Goal: Task Accomplishment & Management: Complete application form

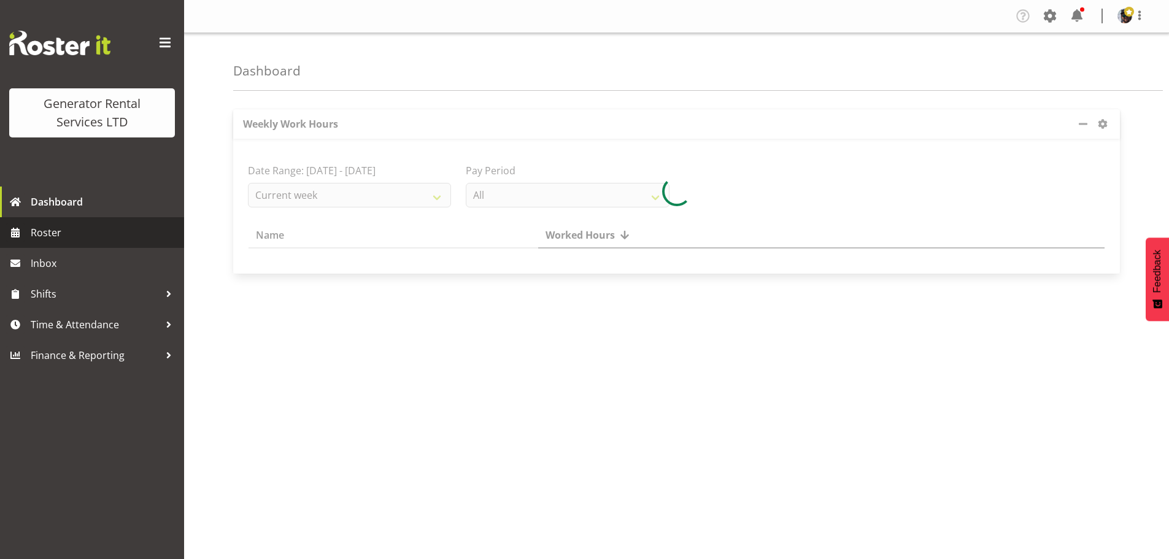
click at [113, 232] on span "Roster" at bounding box center [104, 232] width 147 height 18
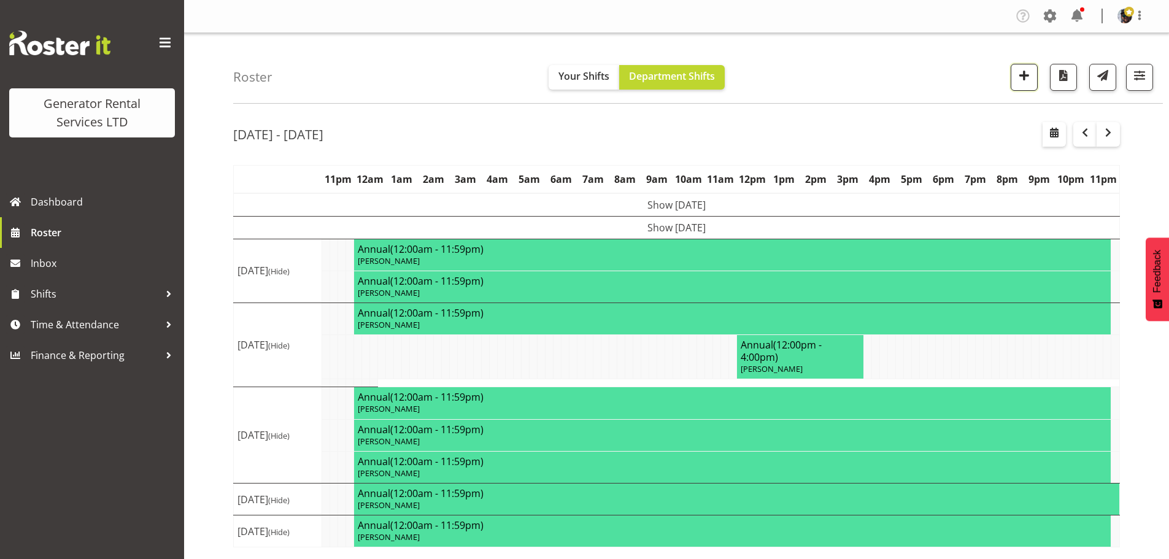
click at [1028, 75] on span "button" at bounding box center [1024, 76] width 16 height 16
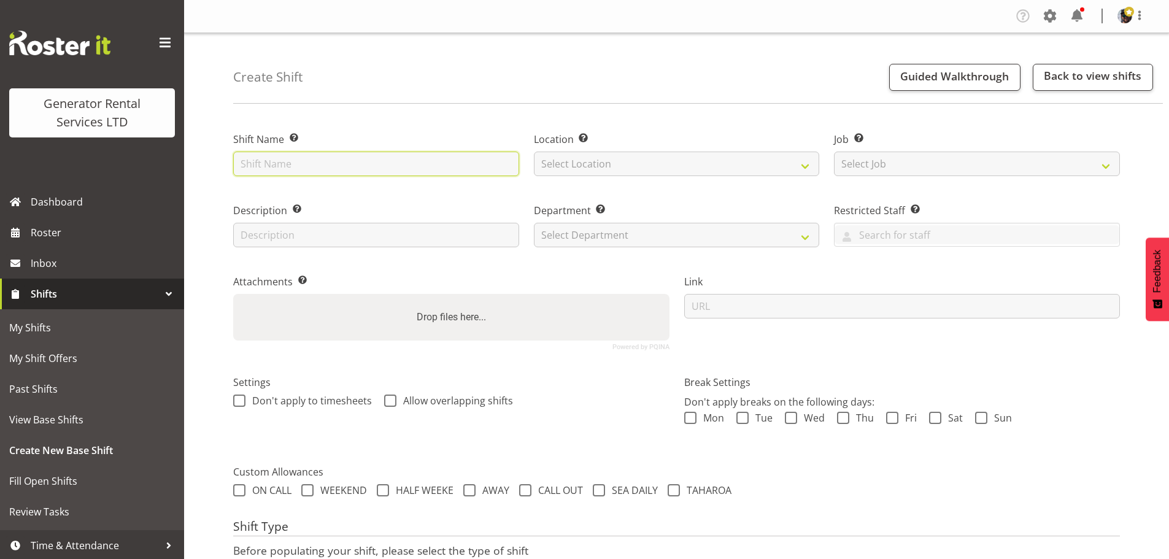
click at [407, 167] on input "text" at bounding box center [376, 164] width 286 height 25
type input "Check over, pd test, clean purple pod that has come back from long term hire"
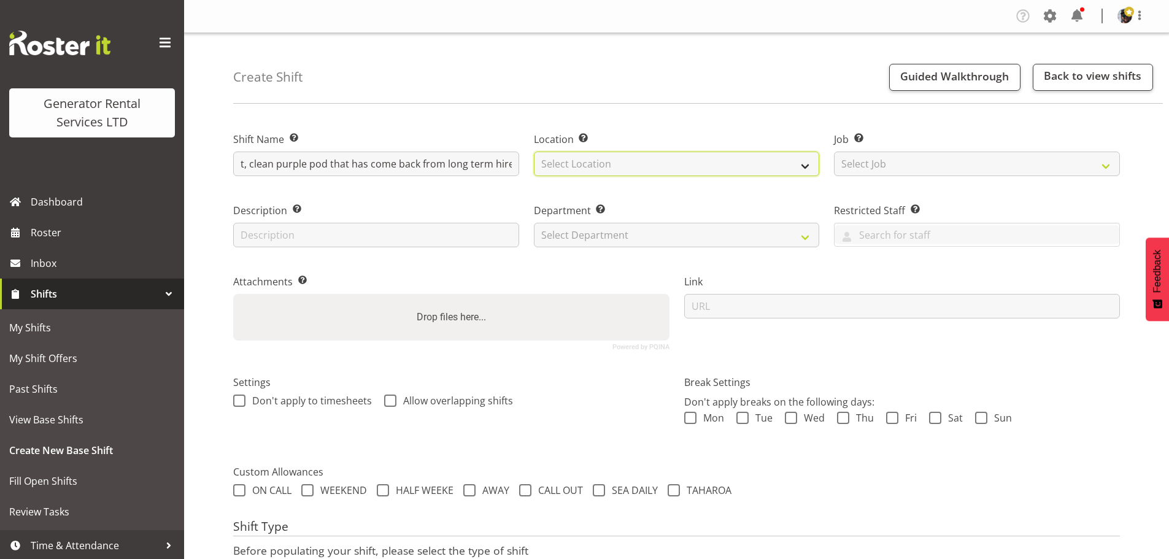
click at [651, 161] on select "Select Location GRS Auckland" at bounding box center [677, 164] width 286 height 25
select select "28"
click at [534, 152] on select "Select Location GRS Auckland" at bounding box center [677, 164] width 286 height 25
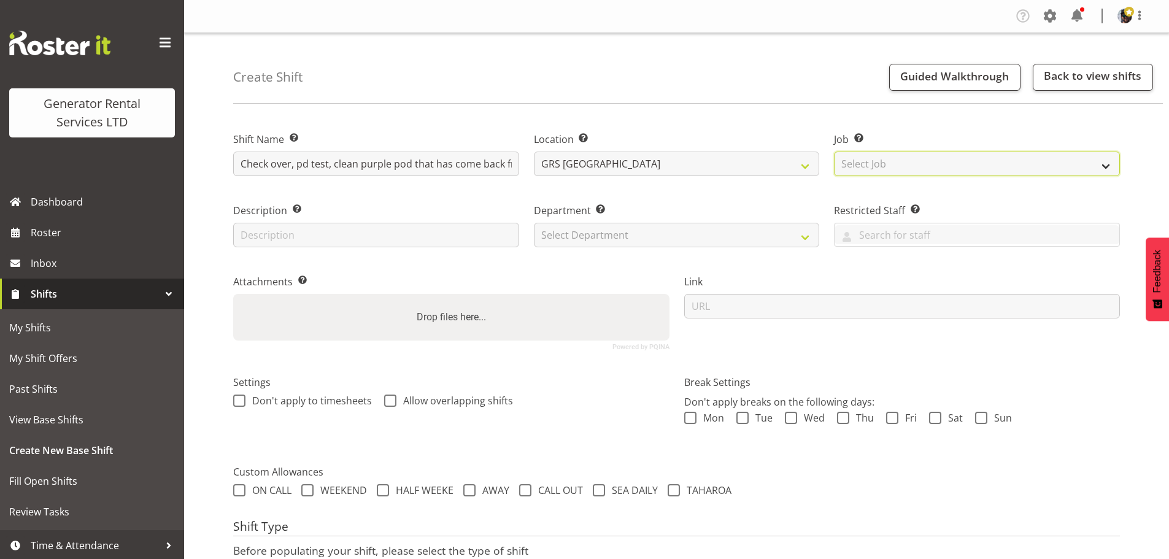
click at [863, 160] on select "Select Job Create new job 1.1 GRS AKL RENTALS 1.1 GRS AKL RENTALS AC 1.1 GRS AK…" at bounding box center [977, 164] width 286 height 25
select select "9"
click at [834, 152] on select "Select Job Create new job 1.1 GRS AKL RENTALS 1.1 GRS AKL RENTALS AC 1.1 GRS AK…" at bounding box center [977, 164] width 286 height 25
click at [678, 248] on div "Department Set the department that the shift relates to. Select Department GRS …" at bounding box center [677, 221] width 301 height 71
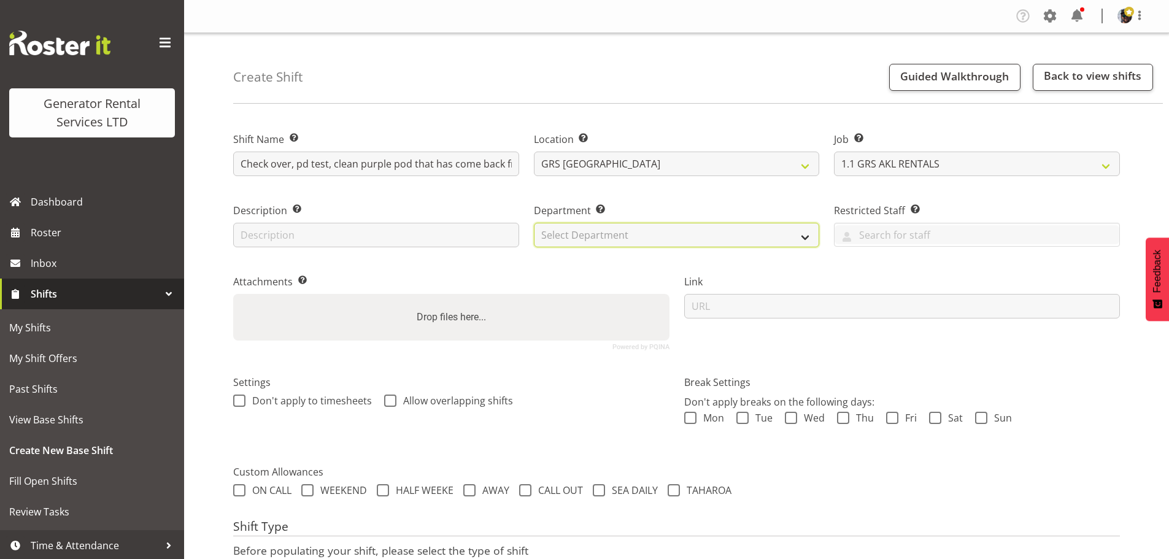
click at [675, 242] on select "Select Department GRS HIRE AKL GRS HIRE TGA GRS HIRE HST GRS TAHAROA GRS SALES …" at bounding box center [677, 235] width 286 height 25
select select "20"
click at [534, 223] on select "Select Department GRS HIRE AKL GRS HIRE TGA GRS HIRE HST GRS TAHAROA GRS SALES …" at bounding box center [677, 235] width 286 height 25
click at [671, 211] on label "Department Set the department that the shift relates to." at bounding box center [677, 210] width 286 height 15
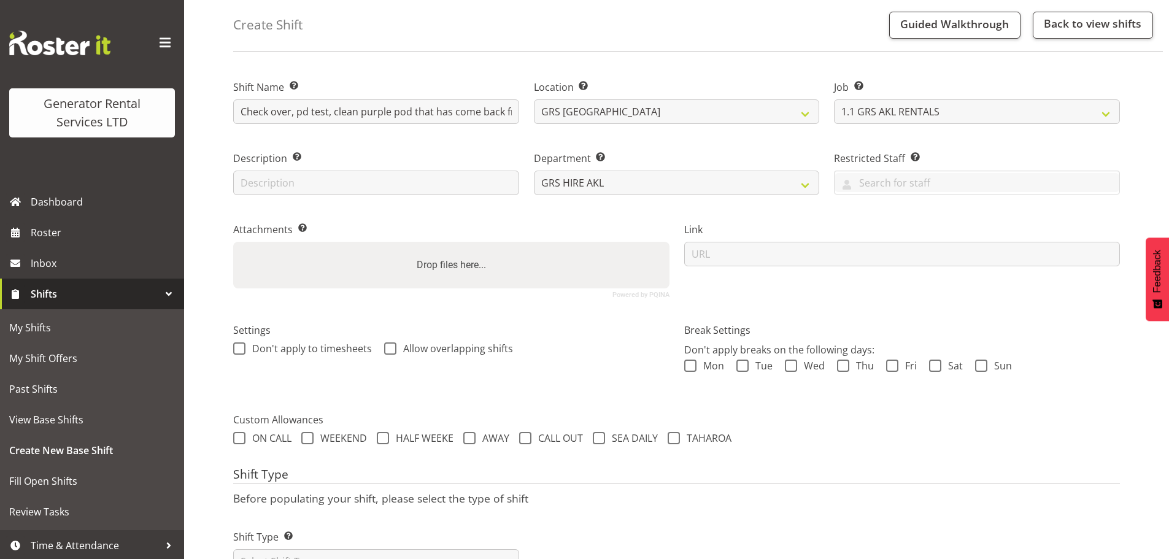
scroll to position [105, 0]
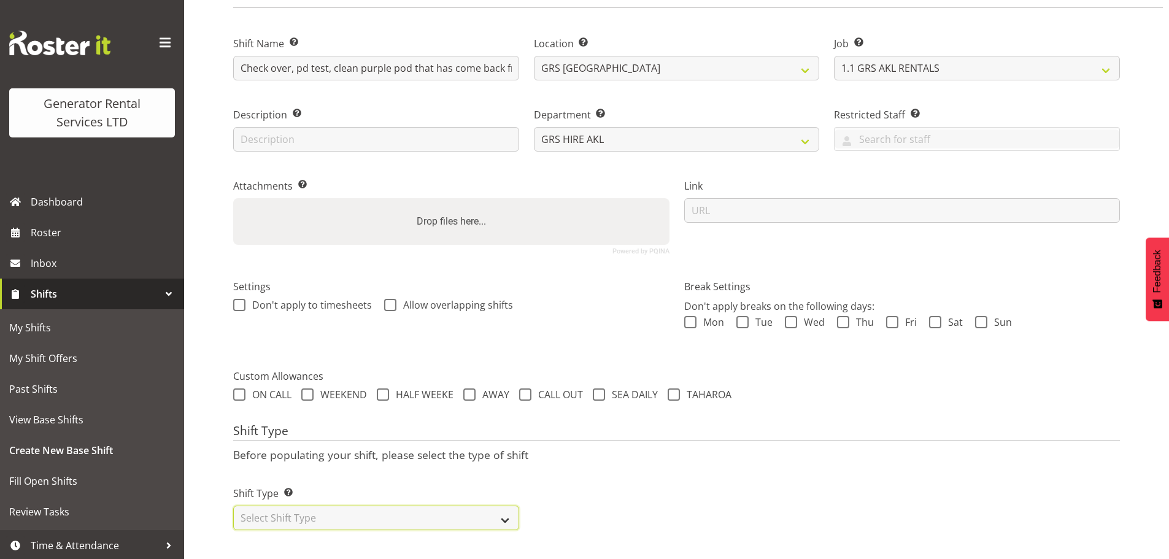
click at [473, 506] on select "Select Shift Type One Off Shift Recurring Shift Rotating Shift" at bounding box center [376, 518] width 286 height 25
select select "one_off"
click at [233, 506] on select "Select Shift Type One Off Shift Recurring Shift Rotating Shift" at bounding box center [376, 518] width 286 height 25
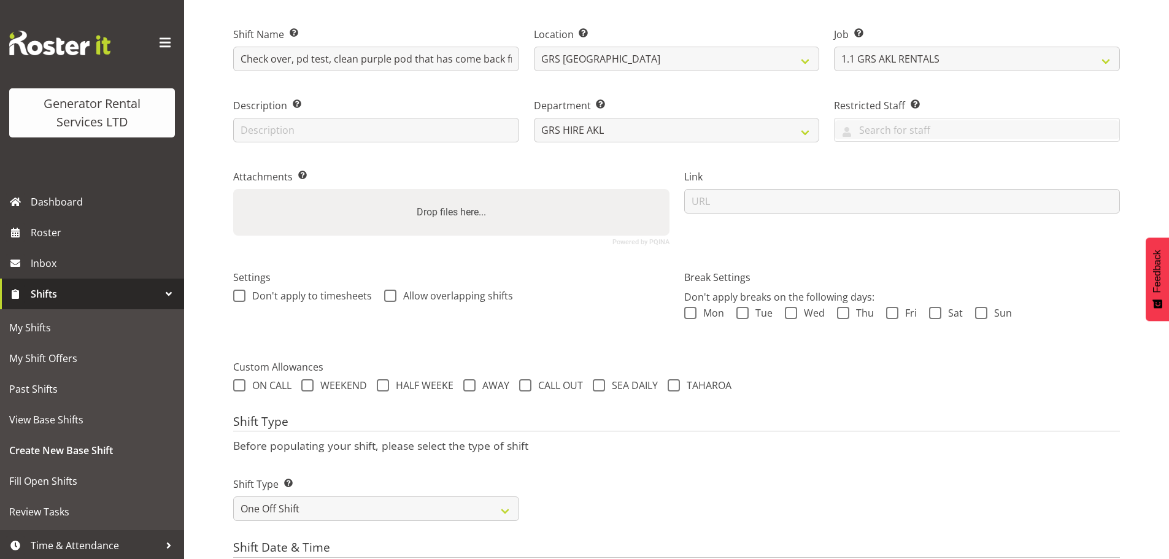
click at [627, 451] on p "Before populating your shift, please select the type of shift" at bounding box center [676, 446] width 887 height 14
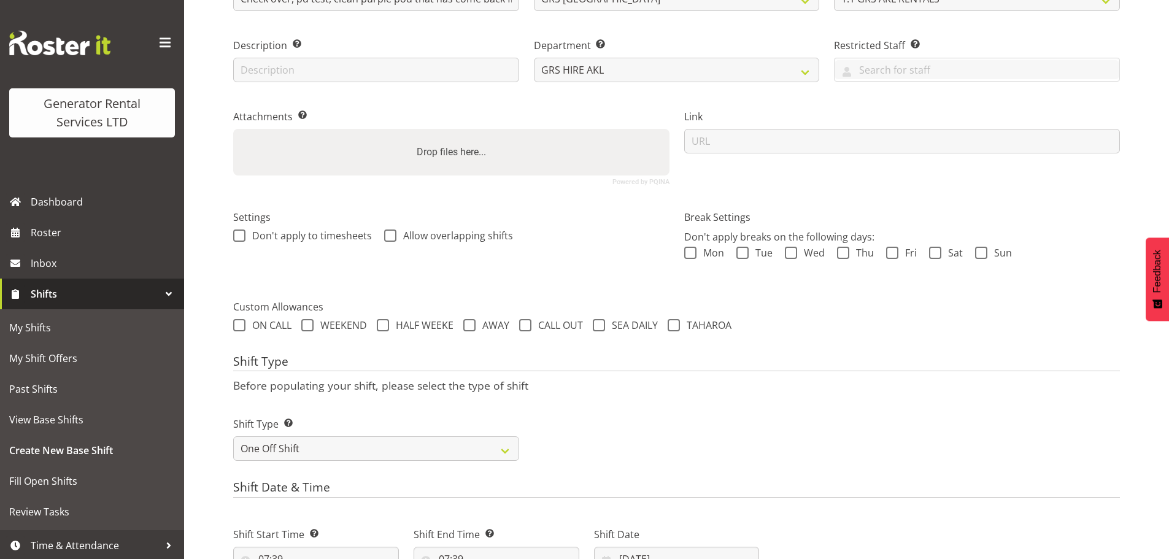
scroll to position [350, 0]
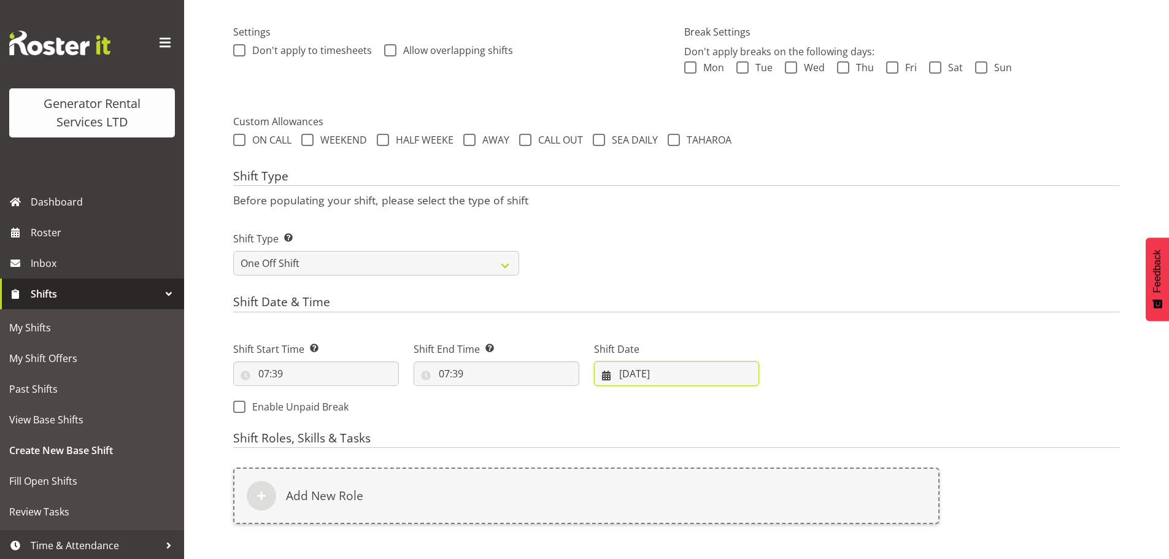
click at [632, 374] on input "20/08/2025" at bounding box center [677, 374] width 166 height 25
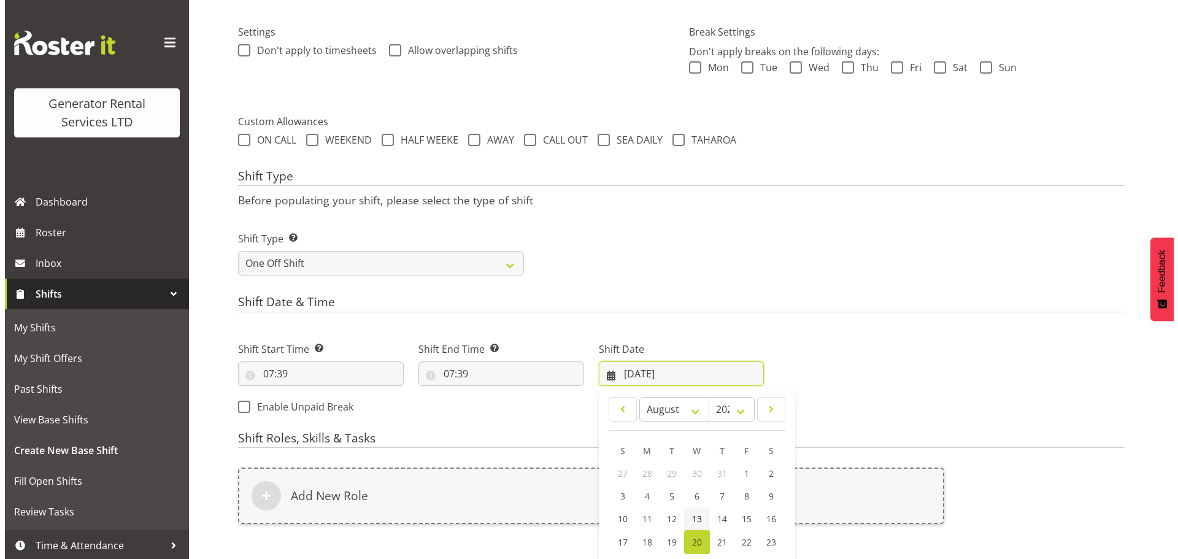
scroll to position [412, 0]
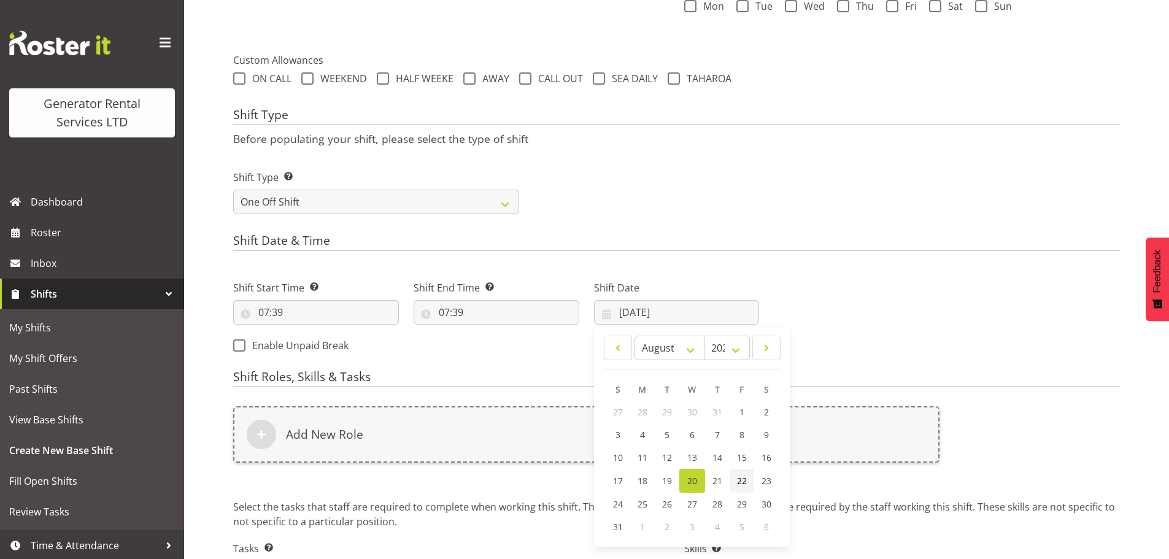
click at [746, 484] on span "22" at bounding box center [742, 481] width 10 height 12
type input "22/08/2025"
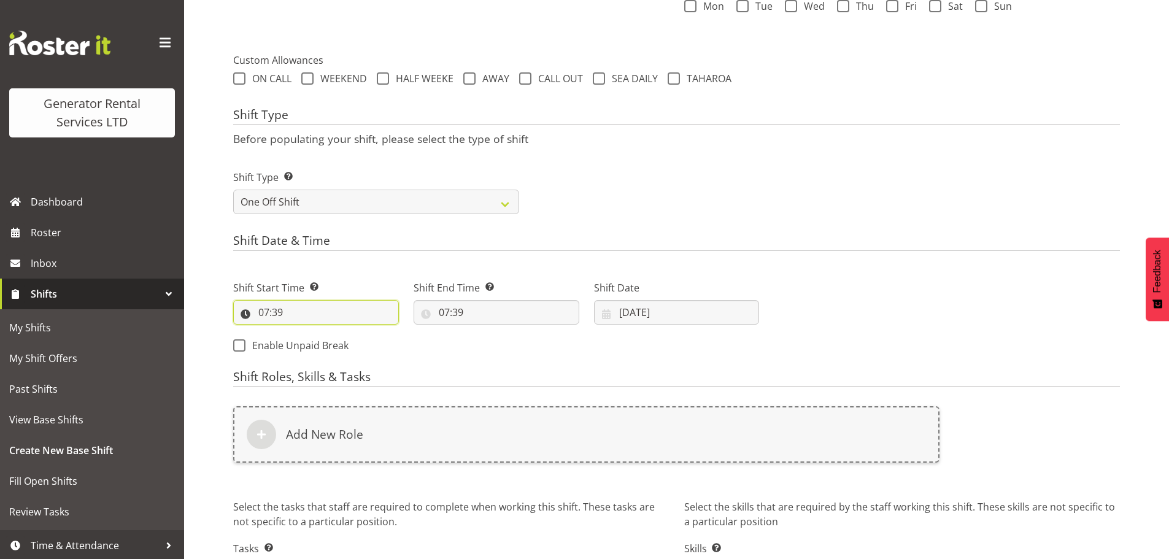
click at [267, 313] on input "07:39" at bounding box center [316, 312] width 166 height 25
drag, startPoint x: 347, startPoint y: 349, endPoint x: 349, endPoint y: 334, distance: 15.4
click at [347, 349] on select "00 01 02 03 04 05 06 07 08 09 10 11 12 13 14 15 16 17 18 19 20 21 22 23 24 25 2…" at bounding box center [349, 344] width 28 height 25
select select "0"
click at [335, 332] on select "00 01 02 03 04 05 06 07 08 09 10 11 12 13 14 15 16 17 18 19 20 21 22 23 24 25 2…" at bounding box center [349, 344] width 28 height 25
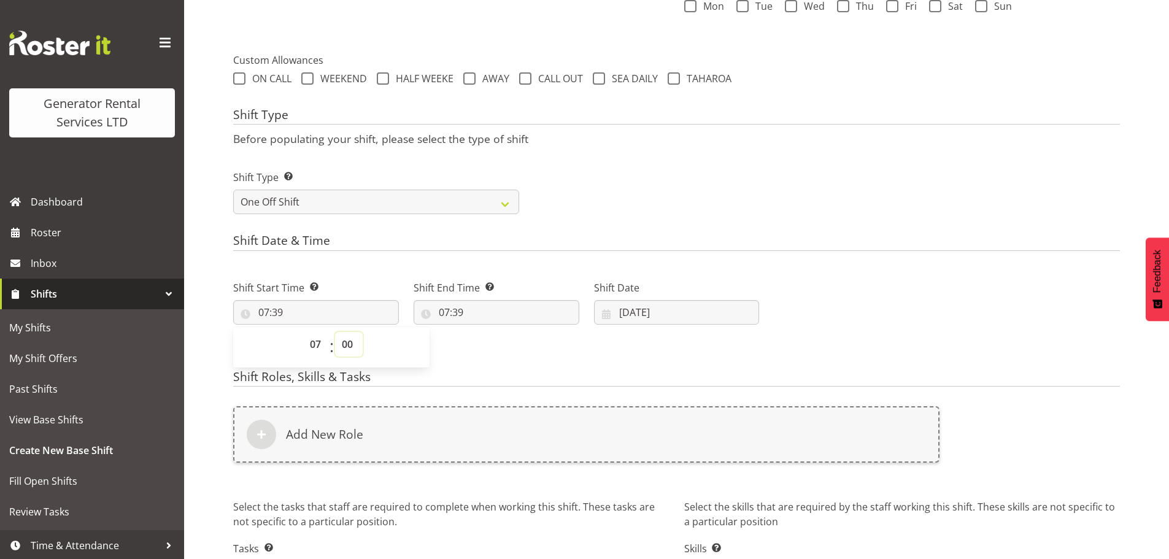
type input "07:00"
click at [462, 309] on input "07:39" at bounding box center [497, 312] width 166 height 25
drag, startPoint x: 498, startPoint y: 344, endPoint x: 498, endPoint y: 335, distance: 9.2
click at [498, 344] on select "00 01 02 03 04 05 06 07 08 09 10 11 12 13 14 15 16 17 18 19 20 21 22 23" at bounding box center [498, 344] width 28 height 25
select select "15"
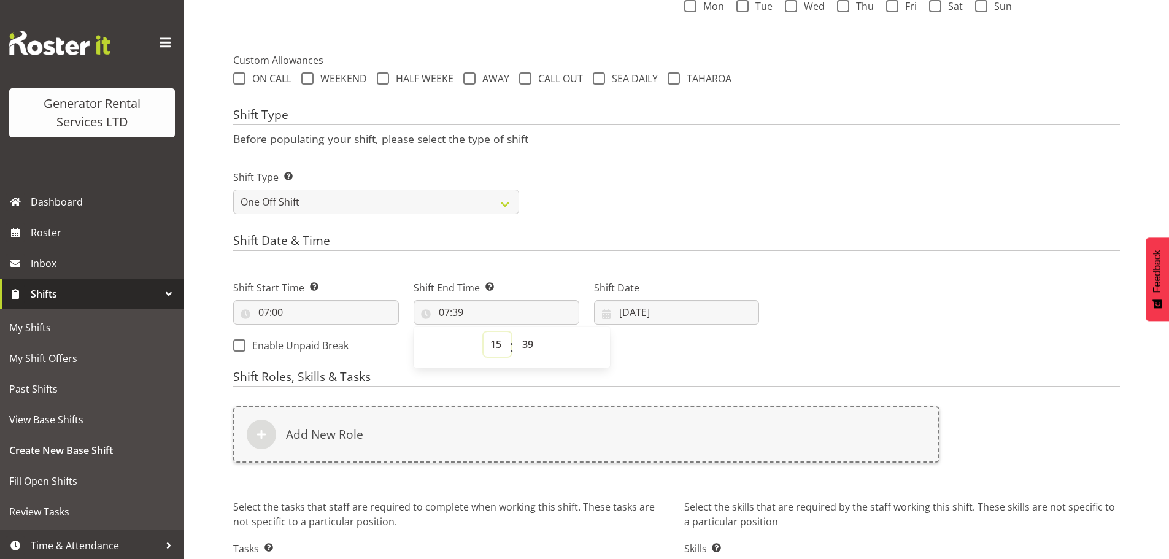
click at [484, 332] on select "00 01 02 03 04 05 06 07 08 09 10 11 12 13 14 15 16 17 18 19 20 21 22 23" at bounding box center [498, 344] width 28 height 25
type input "15:39"
click at [529, 341] on select "00 01 02 03 04 05 06 07 08 09 10 11 12 13 14 15 16 17 18 19 20 21 22 23 24 25 2…" at bounding box center [530, 344] width 28 height 25
select select "0"
click at [516, 332] on select "00 01 02 03 04 05 06 07 08 09 10 11 12 13 14 15 16 17 18 19 20 21 22 23 24 25 2…" at bounding box center [530, 344] width 28 height 25
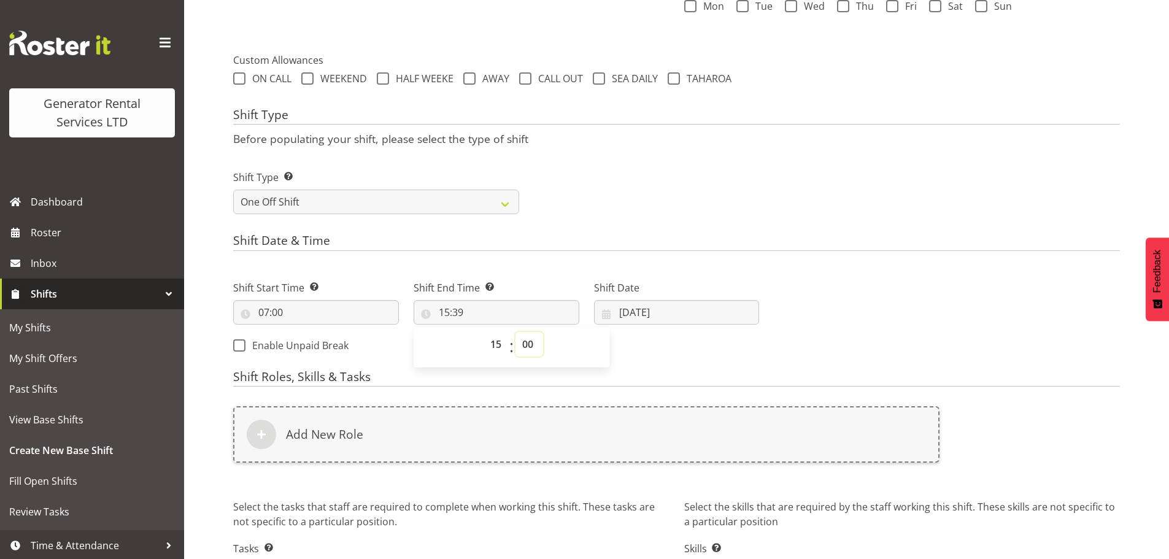
type input "15:00"
drag, startPoint x: 573, startPoint y: 50, endPoint x: 563, endPoint y: 152, distance: 102.4
click at [574, 50] on form "Shift Name Enter a name for the shift (e.g. Day Shift). Check over, pd test, cl…" at bounding box center [676, 165] width 887 height 925
click at [457, 297] on div "Shift End Time Set the time of the day you wish this shift to finish 15:00 00 0…" at bounding box center [497, 303] width 166 height 44
click at [469, 314] on input "15:00" at bounding box center [497, 312] width 166 height 25
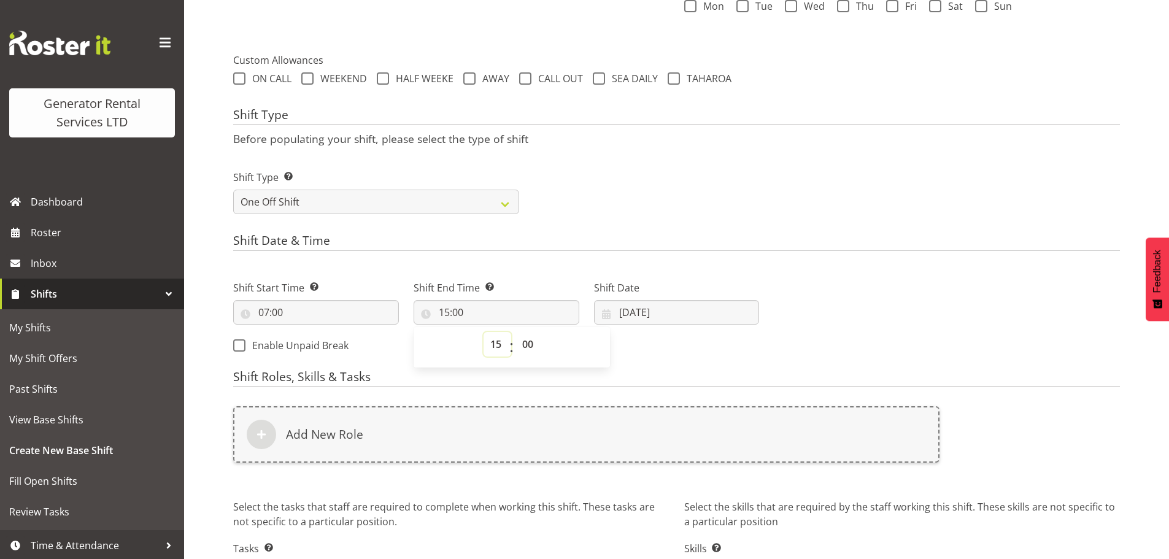
drag, startPoint x: 502, startPoint y: 348, endPoint x: 497, endPoint y: 333, distance: 15.5
click at [502, 348] on select "00 01 02 03 04 05 06 07 08 09 10 11 12 13 14 15 16 17 18 19 20 21 22 23" at bounding box center [498, 344] width 28 height 25
select select "12"
click at [484, 332] on select "00 01 02 03 04 05 06 07 08 09 10 11 12 13 14 15 16 17 18 19 20 21 22 23" at bounding box center [498, 344] width 28 height 25
type input "12:00"
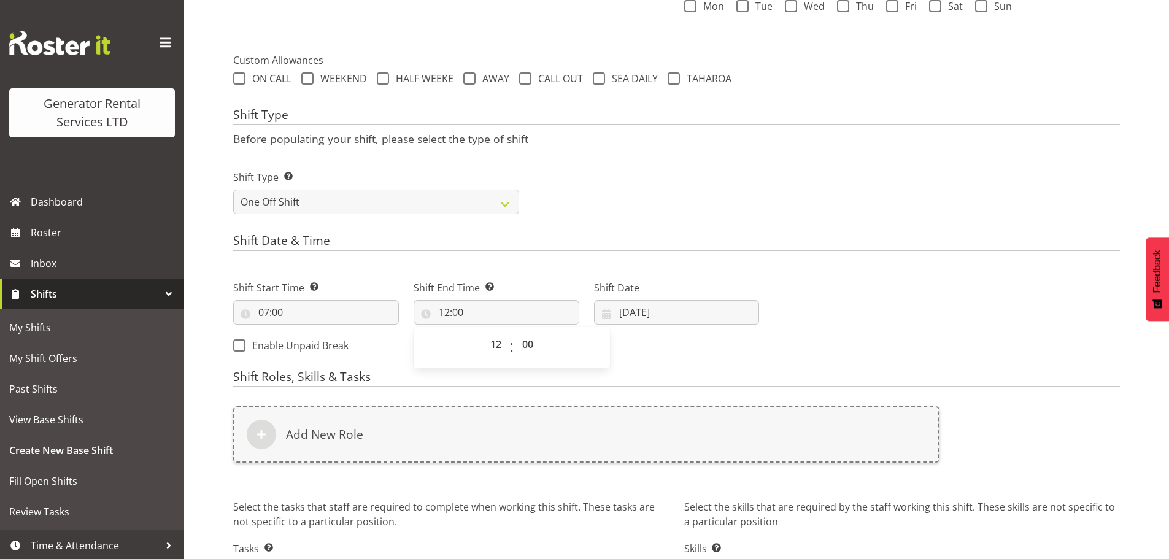
click at [576, 215] on div "Shift Type Shift Types: One Off – Select this if you would like a single shift …" at bounding box center [677, 187] width 902 height 69
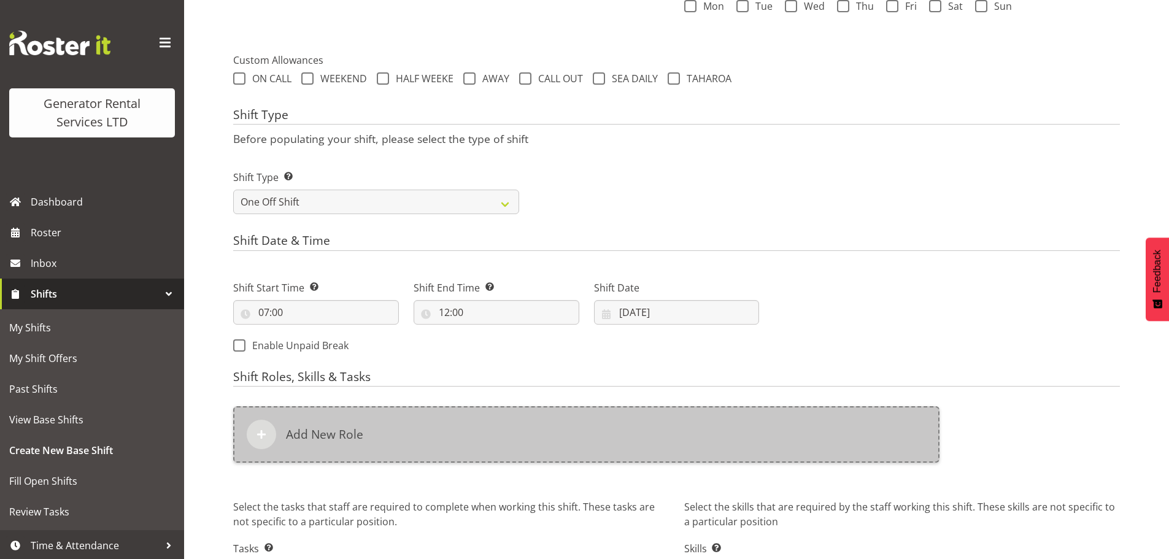
click at [511, 431] on div "Add New Role" at bounding box center [586, 434] width 706 height 56
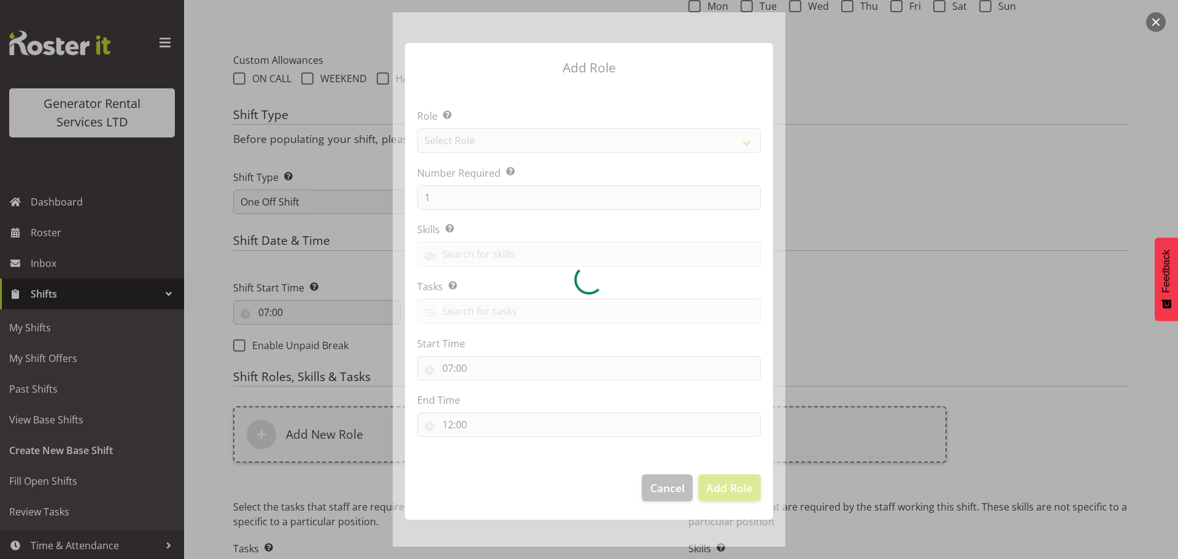
click at [501, 149] on div at bounding box center [589, 279] width 393 height 535
click at [503, 144] on div at bounding box center [589, 279] width 393 height 535
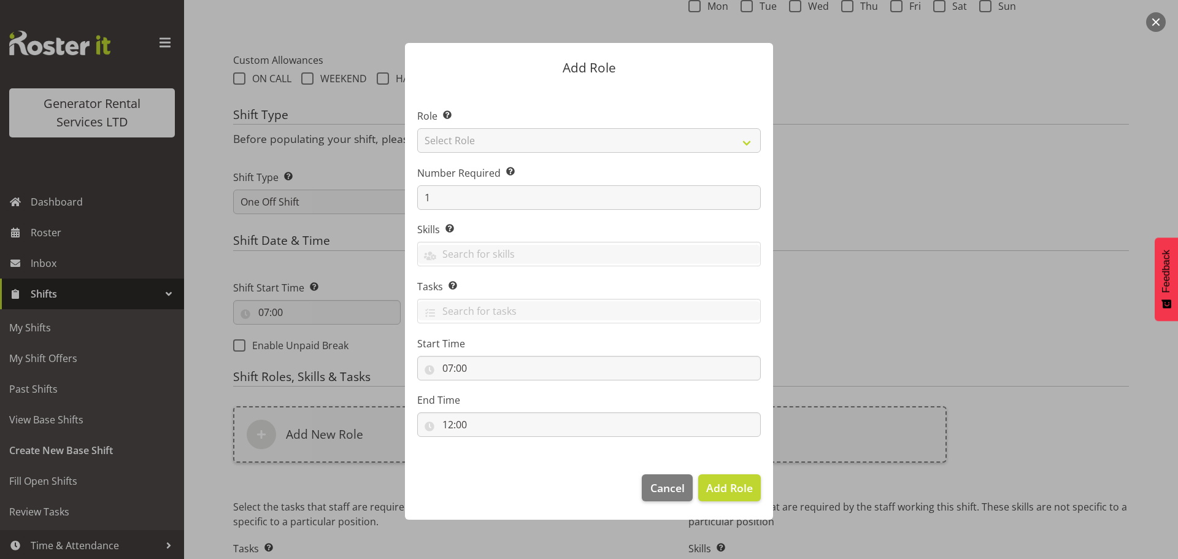
click at [503, 144] on section "Role Select the role you wish to add to the shift. Select Role Account Manager …" at bounding box center [589, 275] width 368 height 376
click at [503, 144] on select "Select Role Account Manager Electrician Engineering GM HSEQ manager MECH Mechan…" at bounding box center [589, 140] width 344 height 25
select select "21"
click at [417, 128] on select "Select Role Account Manager Electrician Engineering GM HSEQ manager MECH Mechan…" at bounding box center [589, 140] width 344 height 25
click at [748, 492] on span "Add Role" at bounding box center [729, 488] width 47 height 15
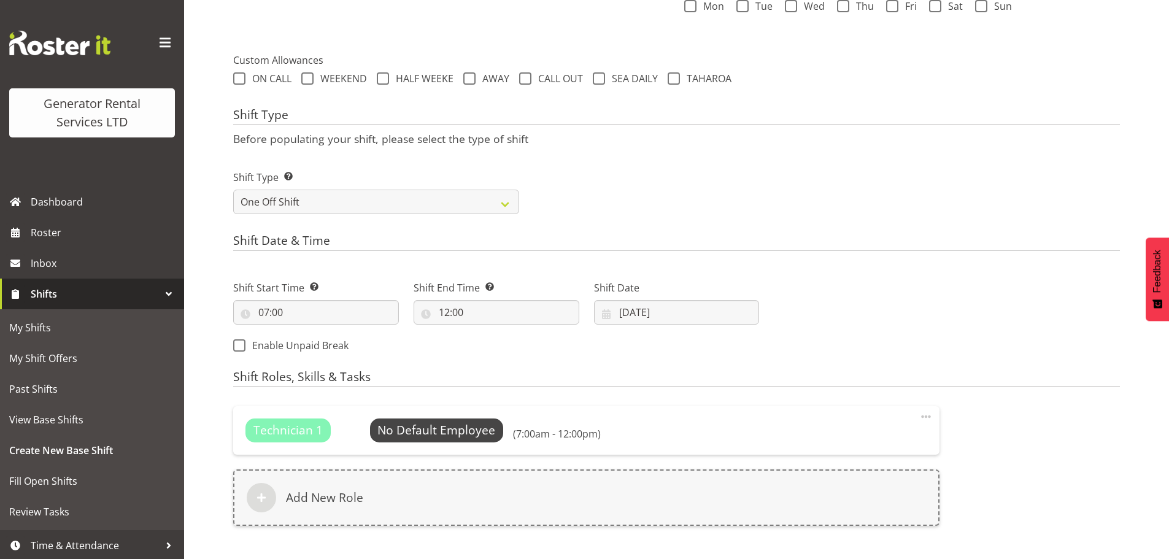
drag, startPoint x: 440, startPoint y: 413, endPoint x: 443, endPoint y: 422, distance: 9.1
click at [440, 414] on div "Technician 1 No Default Employee Select Employee (7:00am - 12:00pm) Edit Delete" at bounding box center [586, 430] width 706 height 48
click at [444, 426] on span "Select Employee" at bounding box center [436, 431] width 91 height 18
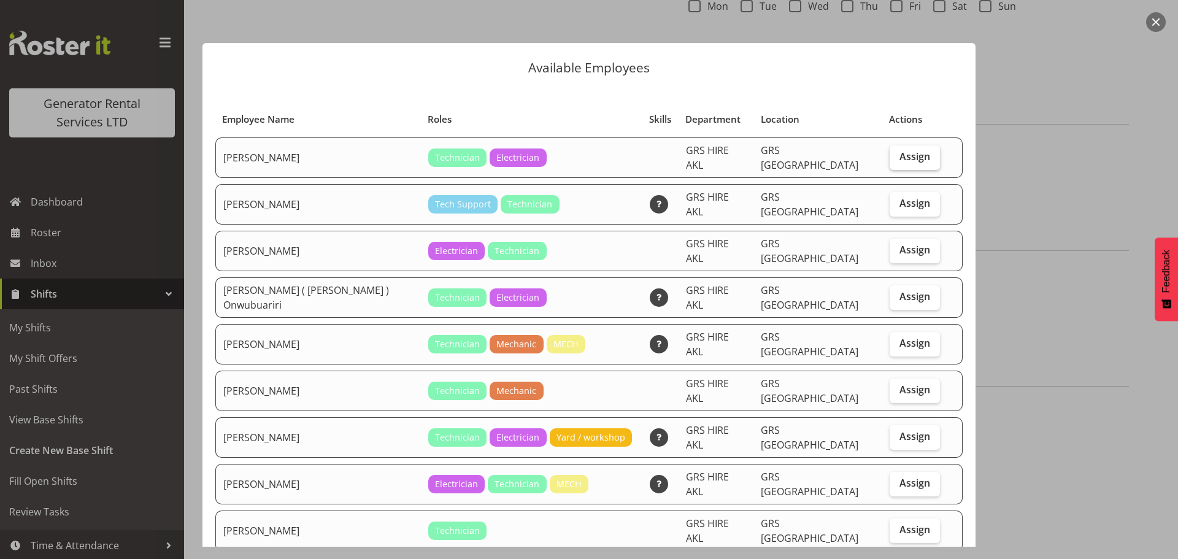
click at [890, 152] on label "Assign" at bounding box center [915, 157] width 50 height 25
click at [890, 153] on input "Assign" at bounding box center [894, 157] width 8 height 8
checkbox input "true"
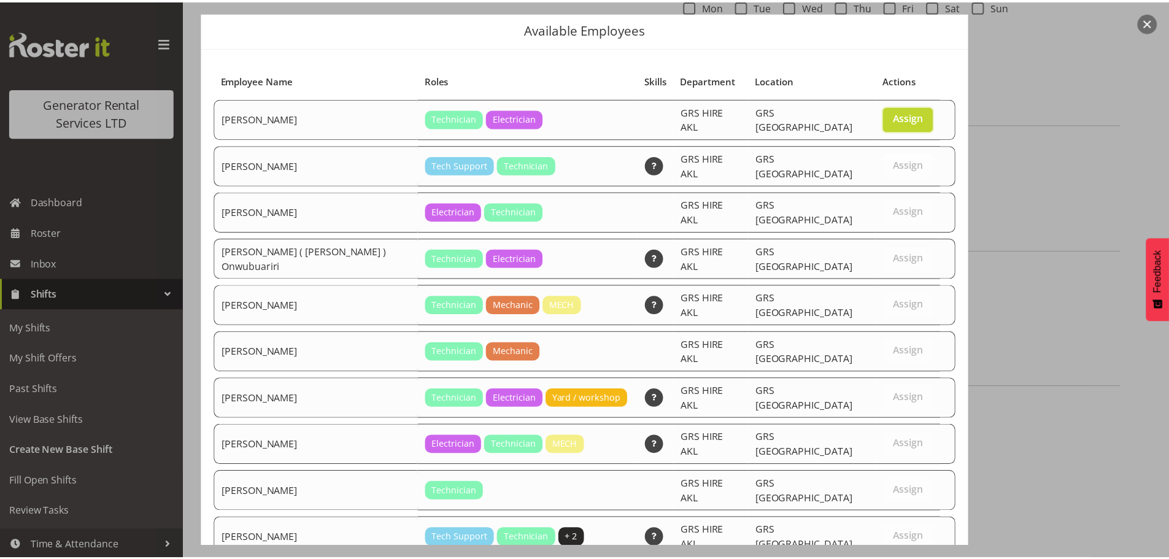
scroll to position [79, 0]
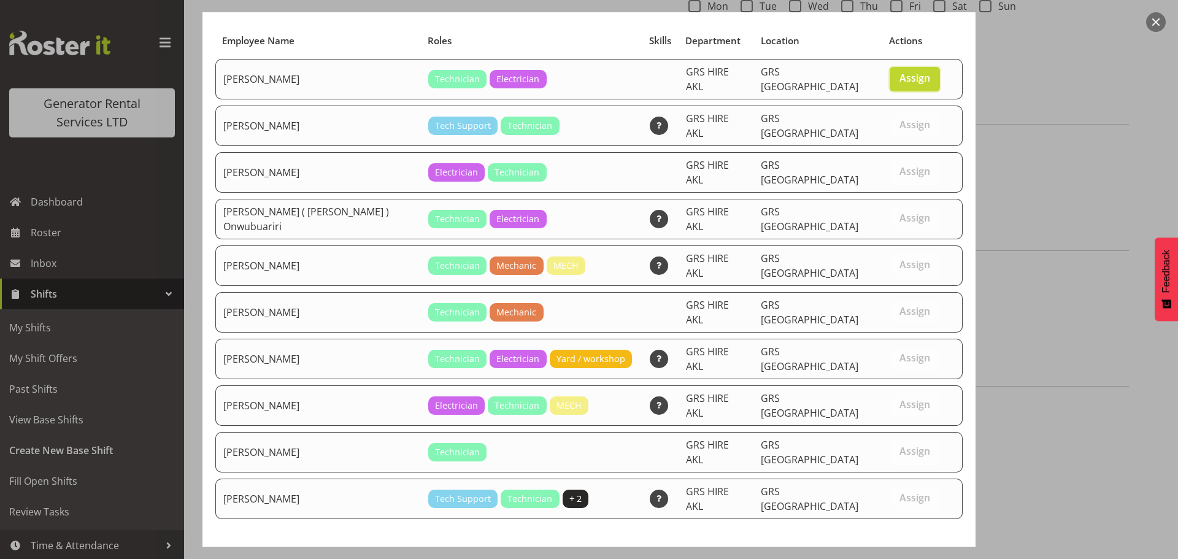
click at [873, 557] on span "Set Chris Fry as default for this position" at bounding box center [832, 564] width 248 height 15
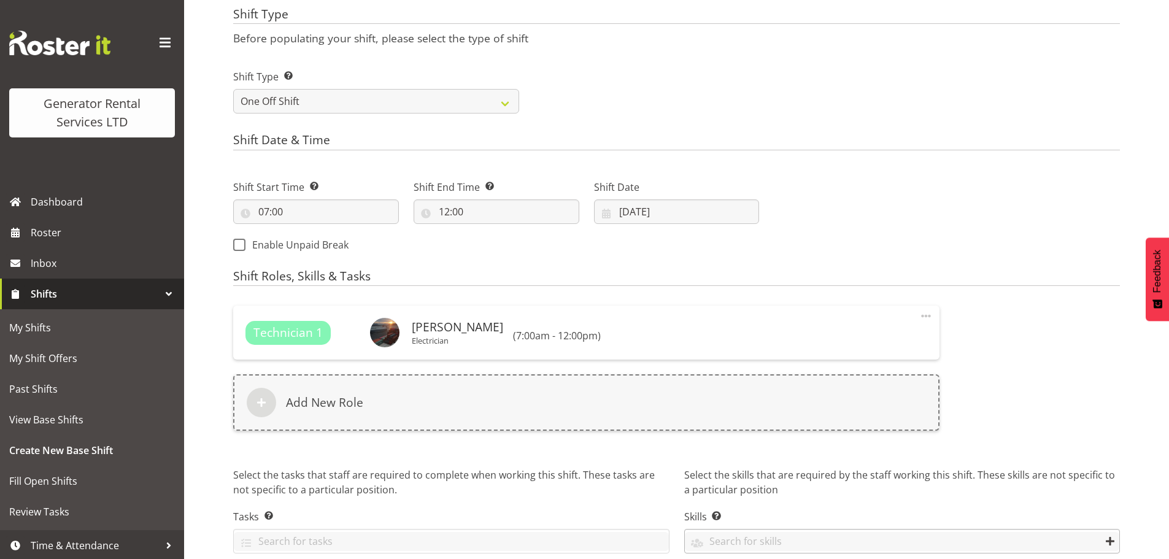
scroll to position [568, 0]
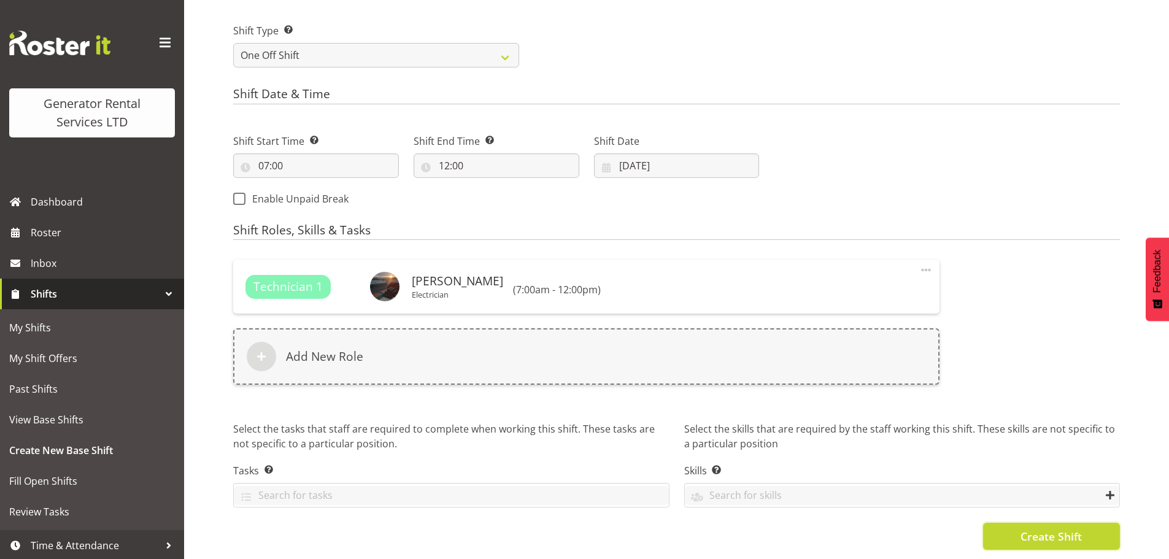
click at [1037, 523] on button "Create Shift" at bounding box center [1051, 536] width 137 height 27
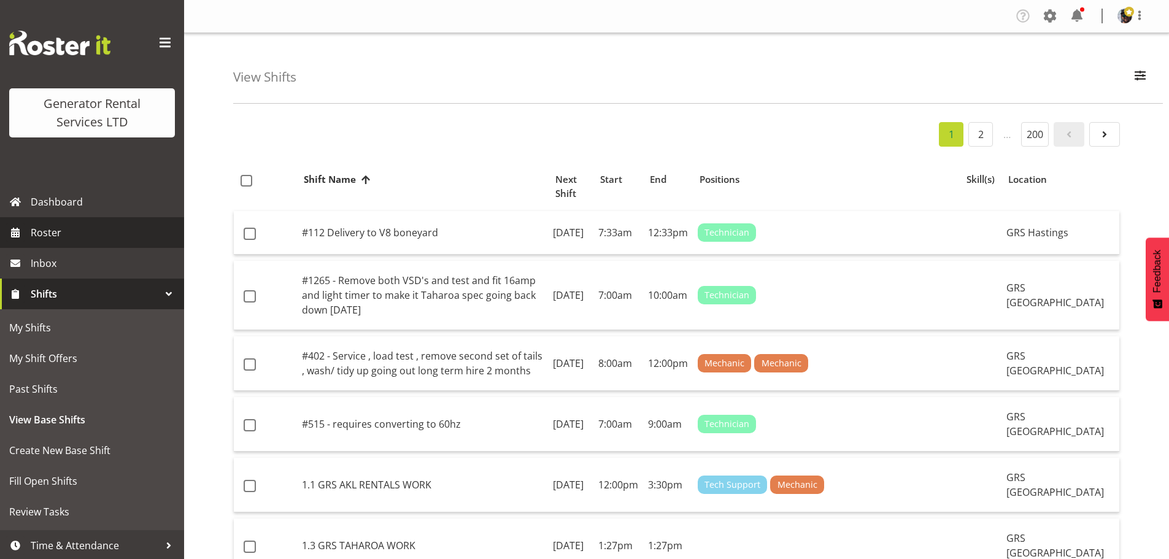
click at [36, 228] on span "Roster" at bounding box center [104, 232] width 147 height 18
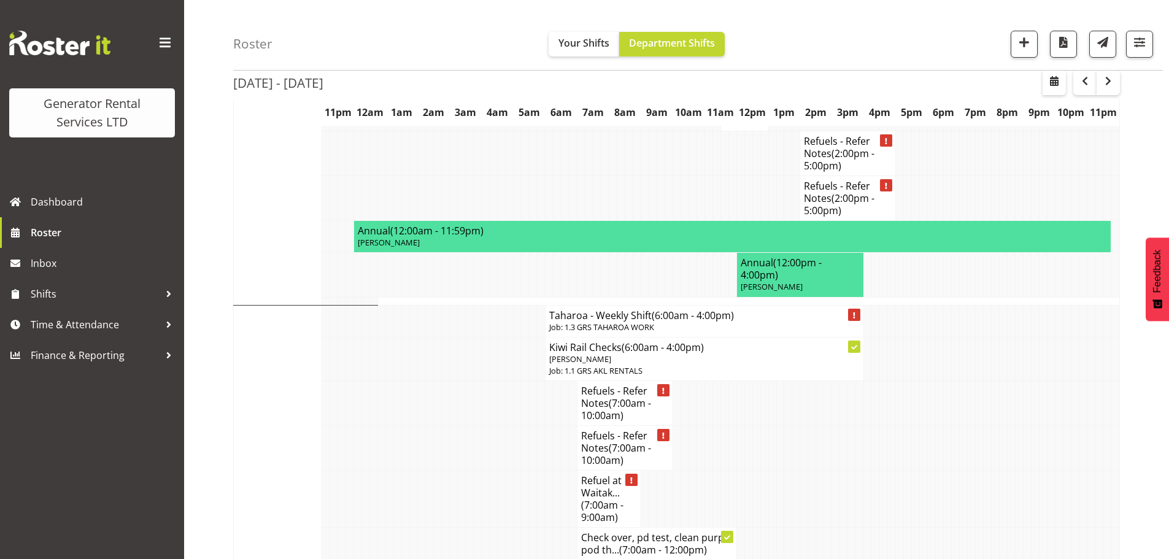
scroll to position [1473, 0]
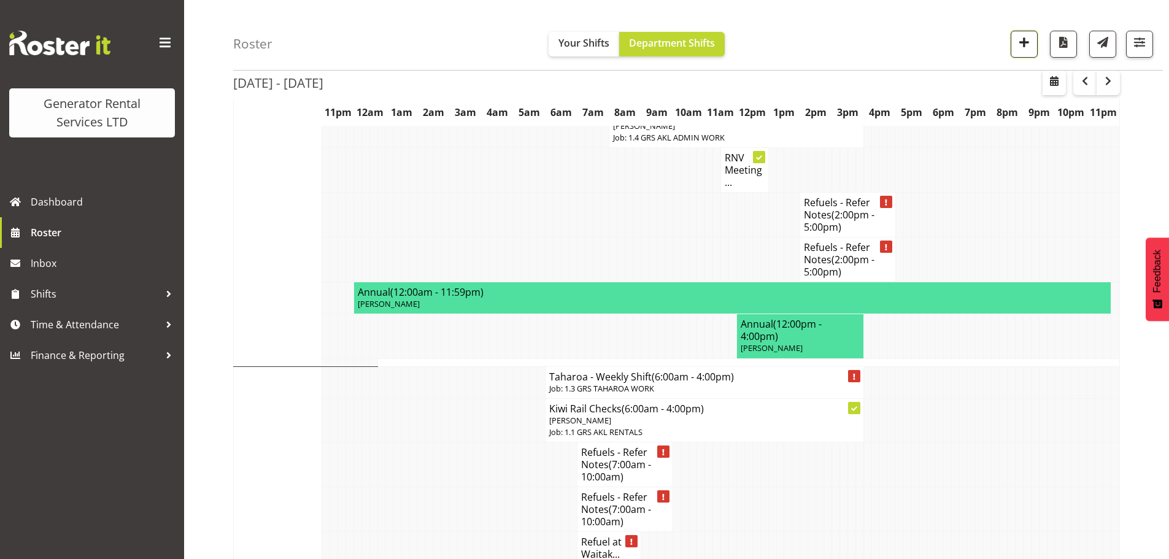
click at [1025, 42] on span "button" at bounding box center [1024, 42] width 16 height 16
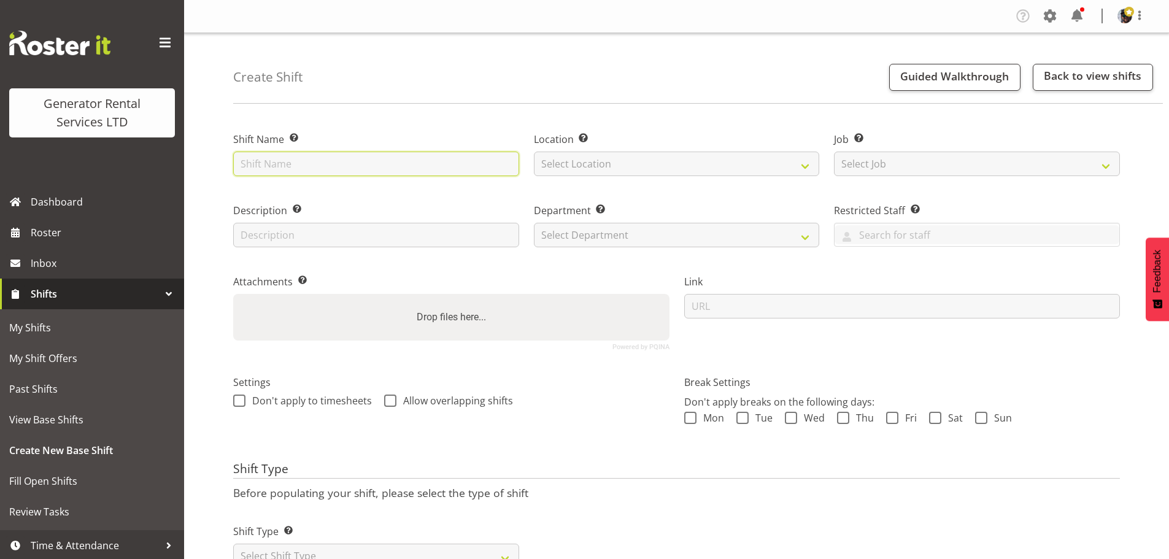
click at [348, 166] on input "text" at bounding box center [376, 164] width 286 height 25
type input "test and tag cables"
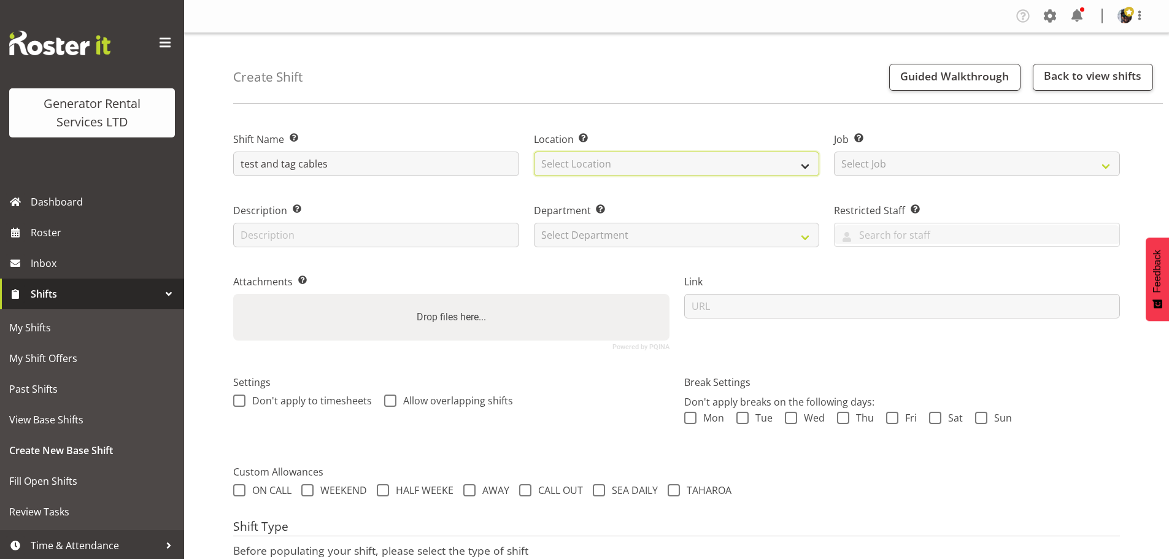
click at [556, 153] on select "Select Location GRS Auckland" at bounding box center [677, 164] width 286 height 25
select select "28"
click at [534, 152] on select "Select Location GRS Auckland" at bounding box center [677, 164] width 286 height 25
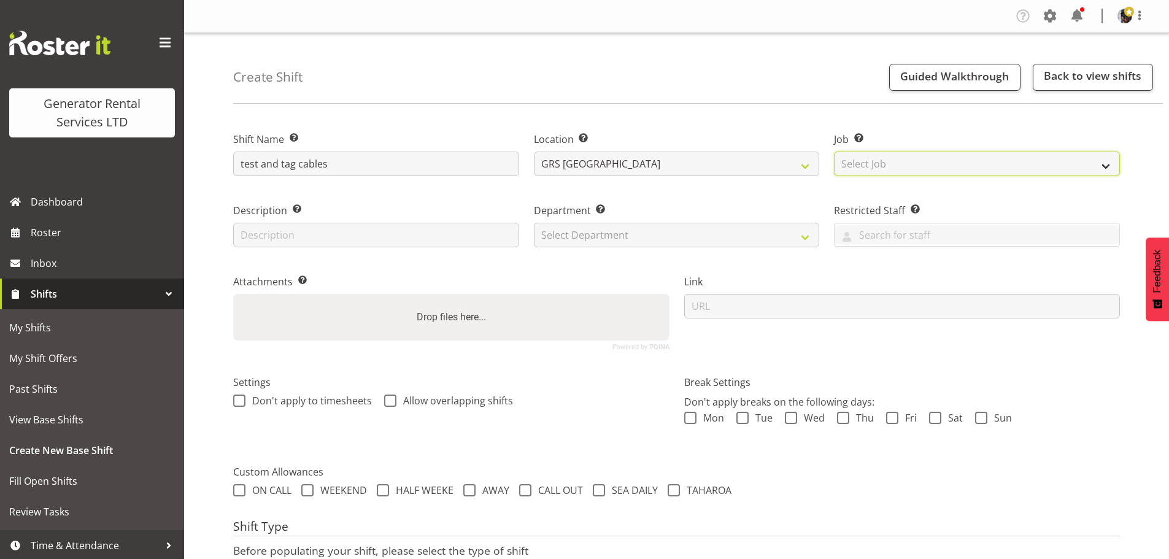
click at [868, 162] on select "Select Job Create new job 1.1 GRS AKL RENTALS 1.1 GRS AKL RENTALS AC 1.1 GRS AK…" at bounding box center [977, 164] width 286 height 25
select select "9"
click at [834, 152] on select "Select Job Create new job 1.1 GRS AKL RENTALS 1.1 GRS AKL RENTALS AC 1.1 GRS AK…" at bounding box center [977, 164] width 286 height 25
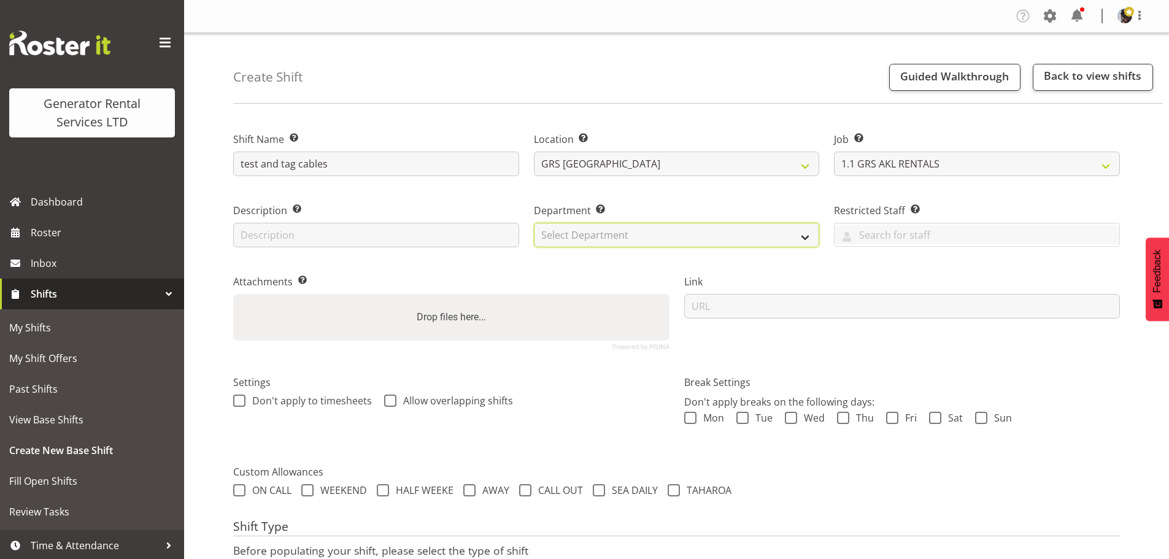
click at [717, 228] on select "Select Department GRS HIRE AKL GRS HIRE TGA GRS HIRE HST GRS TAHAROA GRS SALES …" at bounding box center [677, 235] width 286 height 25
select select "20"
click at [534, 223] on select "Select Department GRS HIRE AKL GRS HIRE TGA GRS HIRE HST GRS TAHAROA GRS SALES …" at bounding box center [677, 235] width 286 height 25
click at [688, 201] on div "Department Set the department that the shift relates to. GRS HIRE AKL GRS HIRE …" at bounding box center [677, 221] width 301 height 71
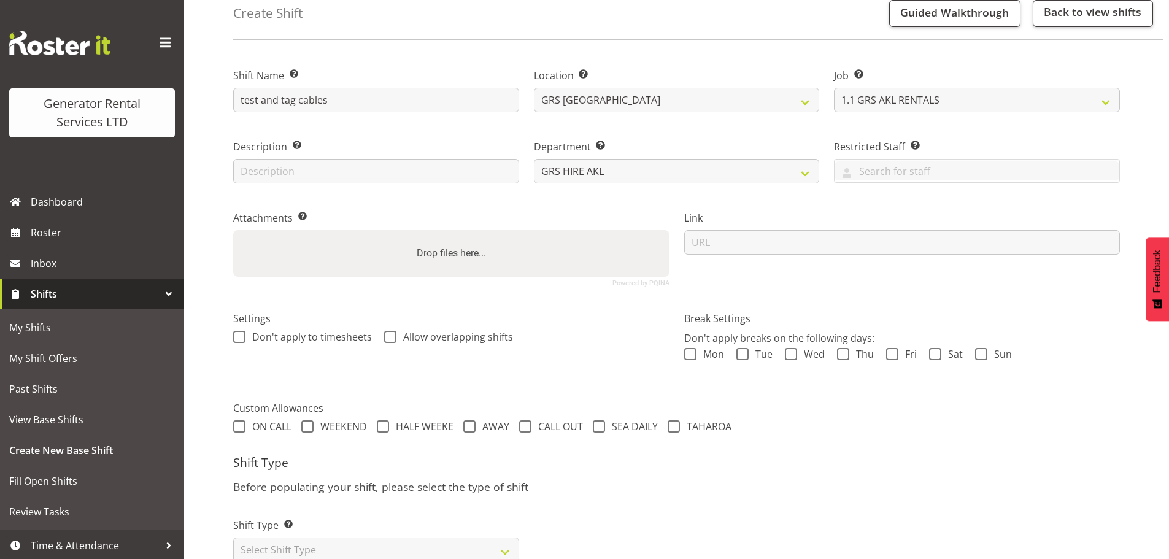
scroll to position [105, 0]
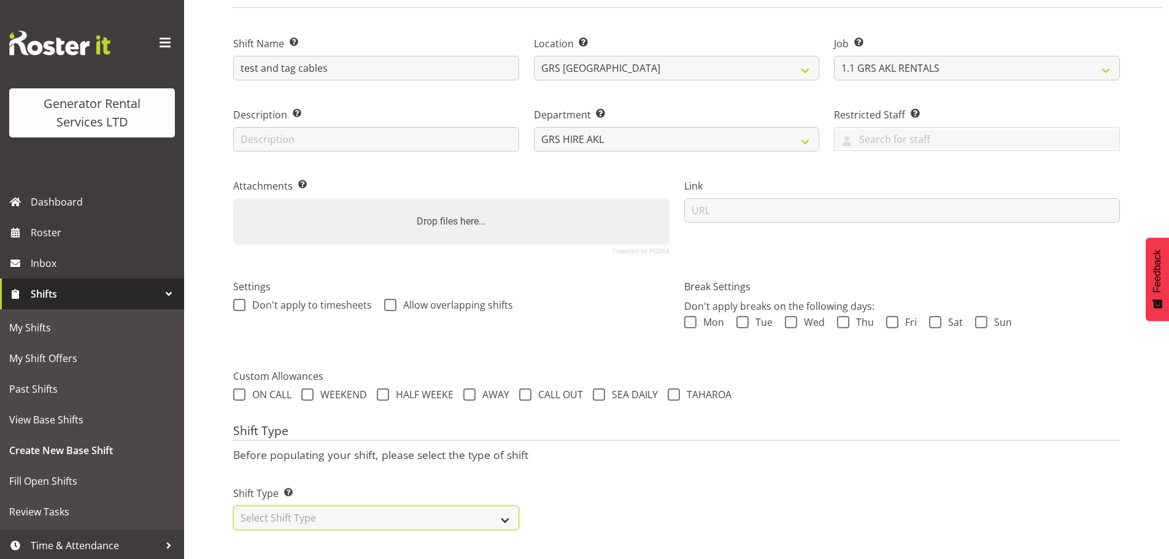
click at [498, 506] on select "Select Shift Type One Off Shift Recurring Shift Rotating Shift" at bounding box center [376, 518] width 286 height 25
select select "one_off"
click at [233, 506] on select "Select Shift Type One Off Shift Recurring Shift Rotating Shift" at bounding box center [376, 518] width 286 height 25
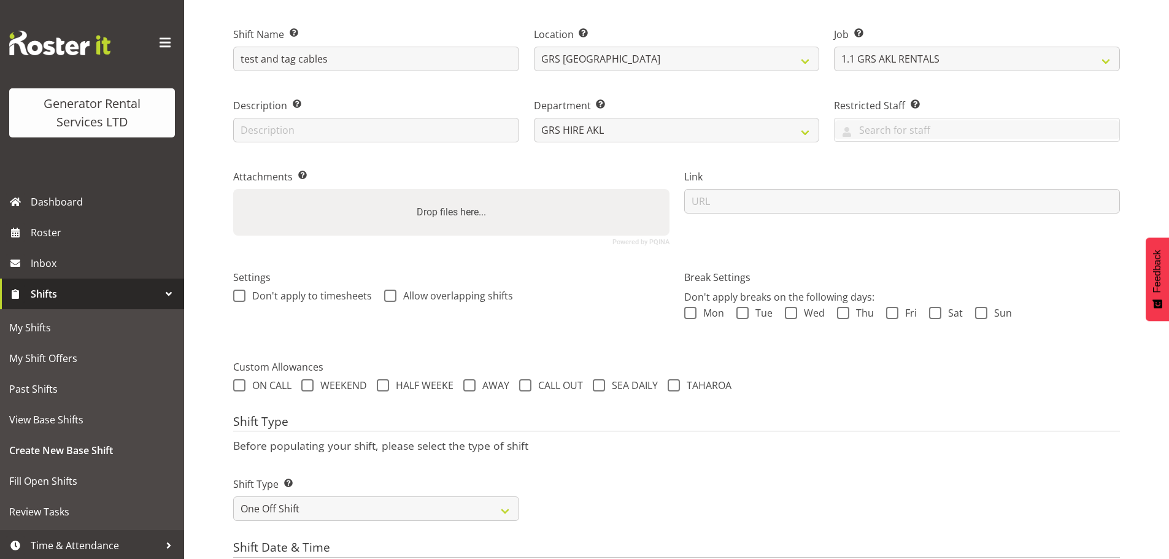
click at [594, 454] on div "Shift Type Before populating your shift, please select the type of shift Shift …" at bounding box center [676, 472] width 887 height 114
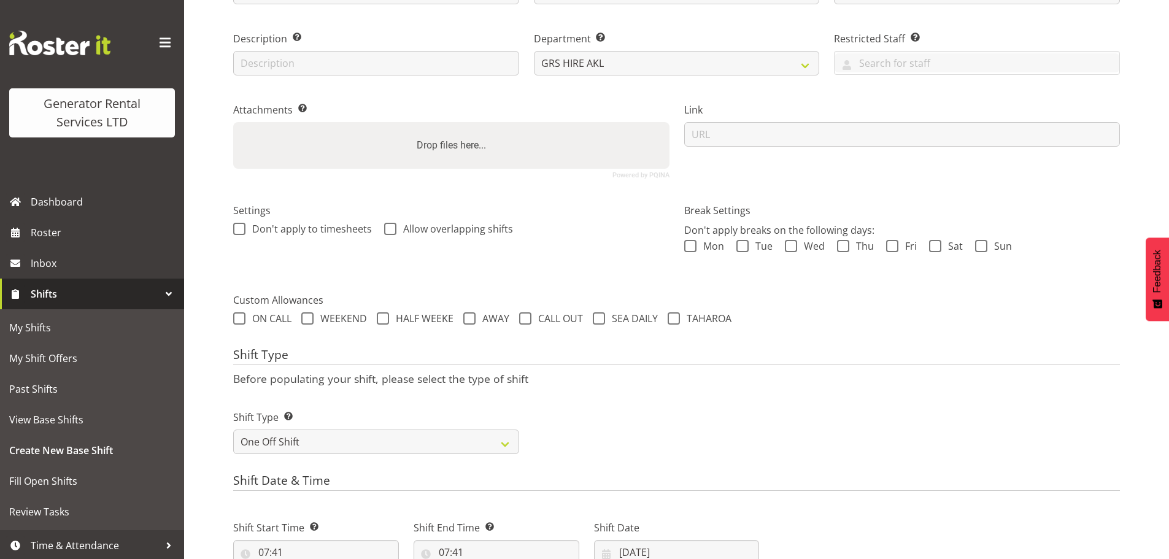
scroll to position [289, 0]
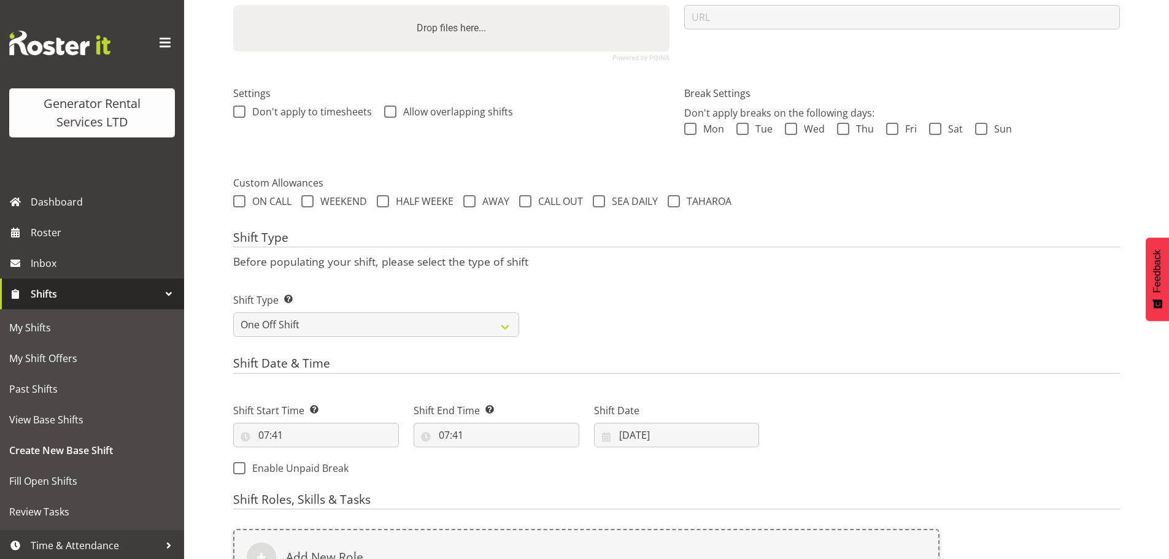
click at [678, 420] on div "Shift Date 20/08/2025 January February March April May June July August Septemb…" at bounding box center [677, 425] width 166 height 44
click at [799, 306] on div "Shift Type Shift Types: One Off – Select this if you would like a single shift …" at bounding box center [677, 310] width 902 height 69
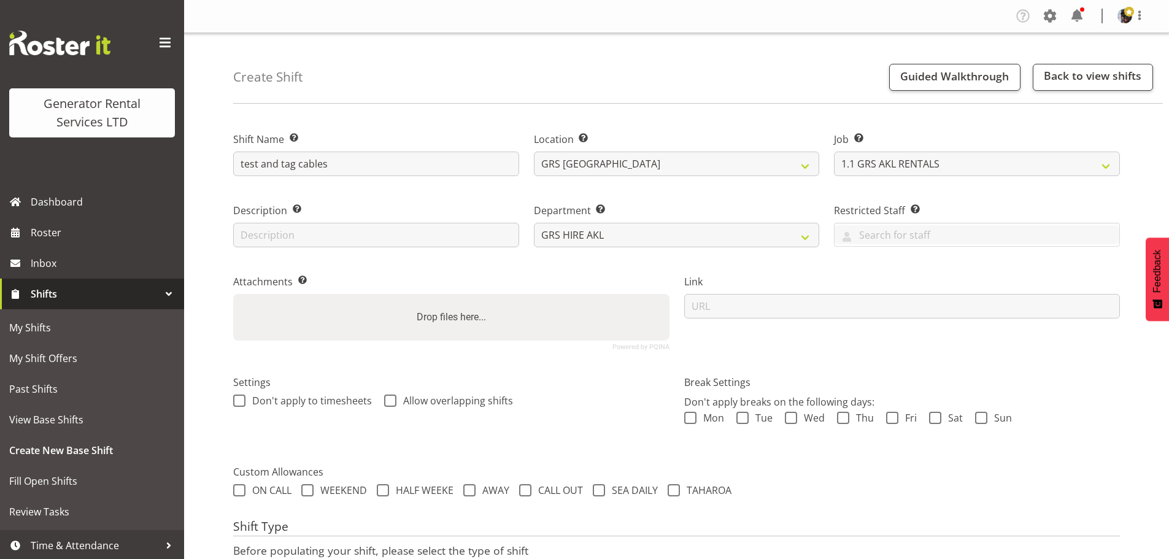
click at [690, 81] on div "Create Shift Guided Walkthrough Back to view shifts" at bounding box center [698, 68] width 930 height 71
click at [460, 170] on input "test and tag cables" at bounding box center [376, 164] width 286 height 25
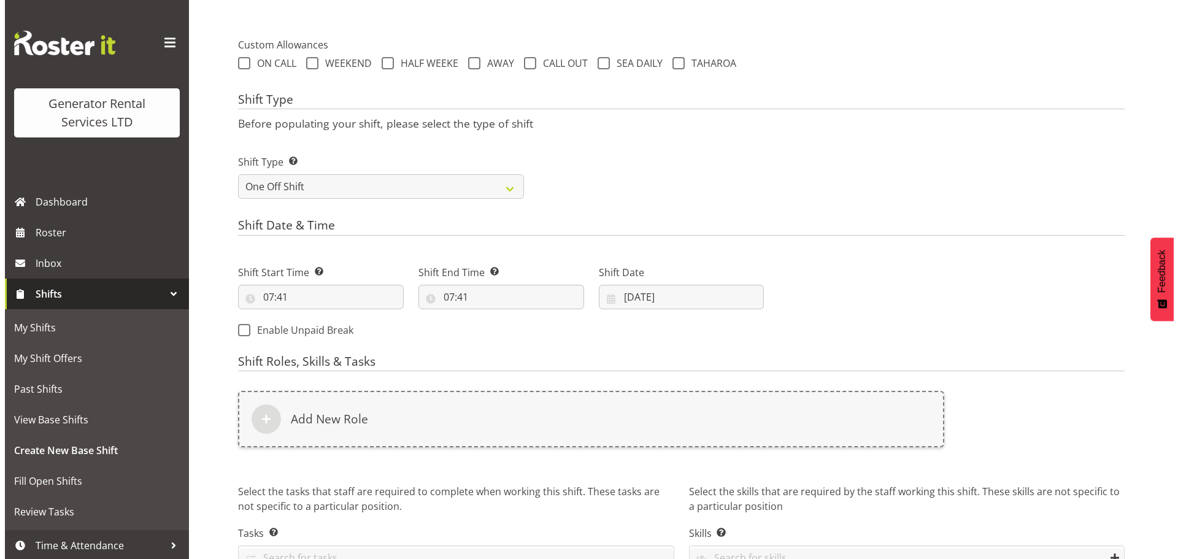
scroll to position [430, 0]
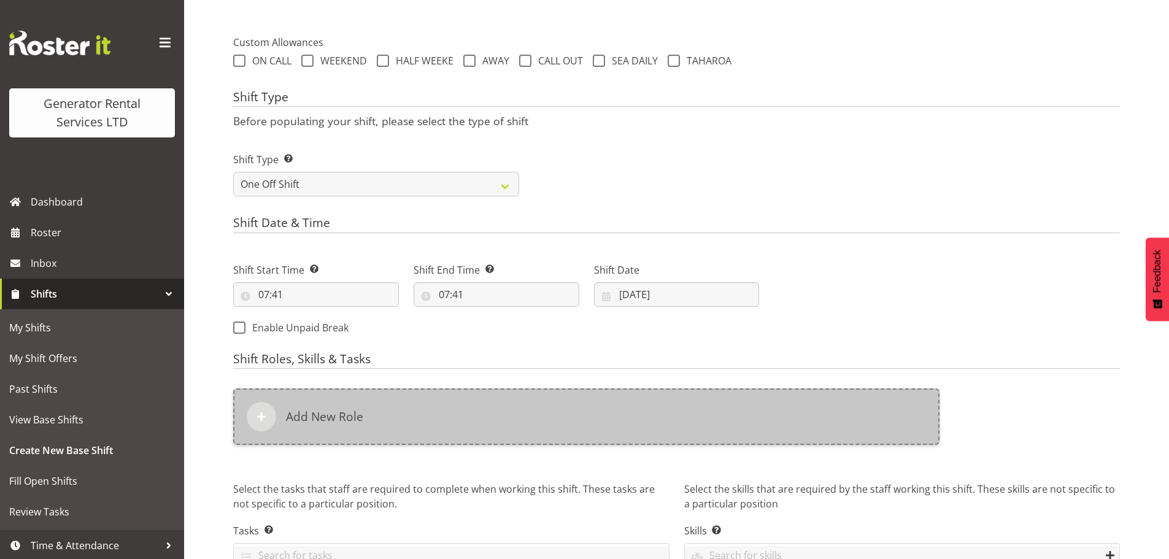
click at [339, 414] on h6 "Add New Role" at bounding box center [324, 416] width 77 height 15
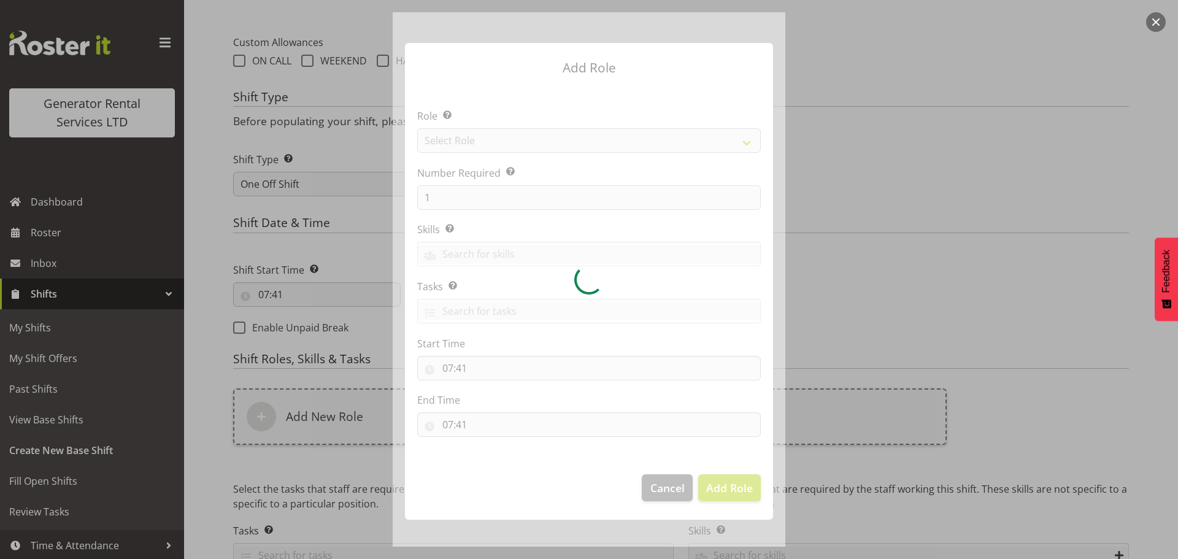
click at [477, 142] on div at bounding box center [589, 279] width 393 height 535
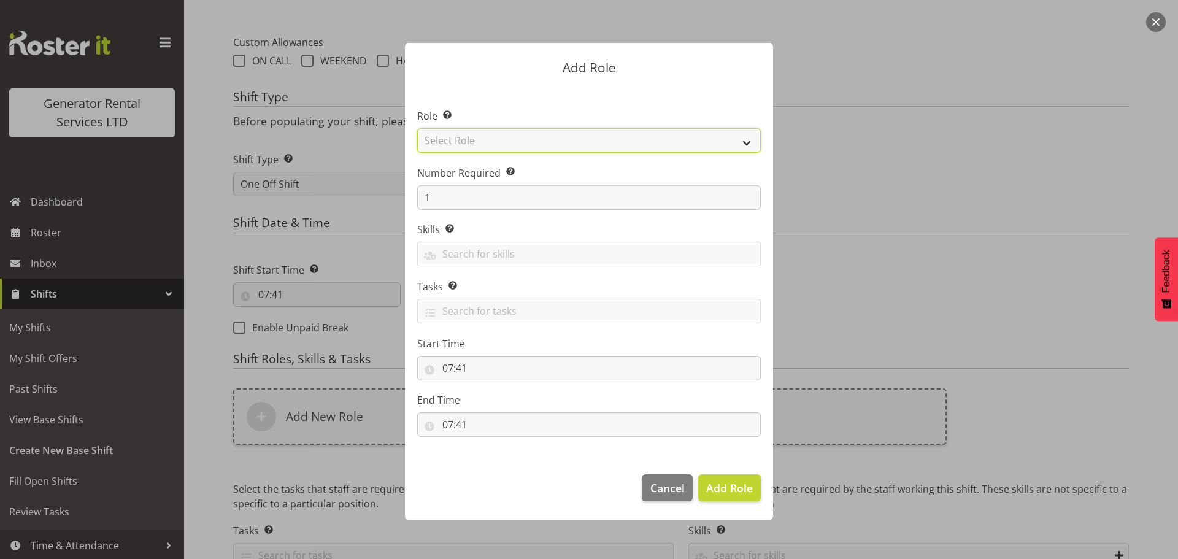
click at [486, 139] on select "Select Role Account Manager Electrician Engineering GM HSEQ manager MECH Mechan…" at bounding box center [589, 140] width 344 height 25
select select "285"
click at [417, 128] on select "Select Role Account Manager Electrician Engineering GM HSEQ manager MECH Mechan…" at bounding box center [589, 140] width 344 height 25
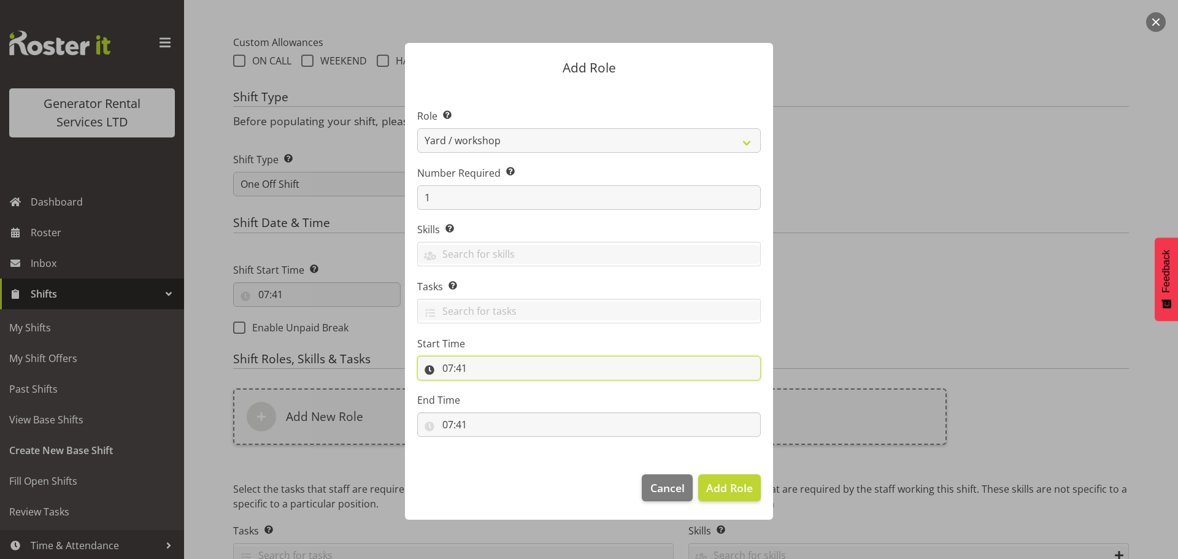
click at [462, 373] on input "07:41" at bounding box center [589, 368] width 344 height 25
click at [498, 398] on select "00 01 02 03 04 05 06 07 08 09 10 11 12 13 14 15 16 17 18 19 20 21 22 23" at bounding box center [501, 400] width 28 height 25
select select "8"
click at [487, 388] on select "00 01 02 03 04 05 06 07 08 09 10 11 12 13 14 15 16 17 18 19 20 21 22 23" at bounding box center [501, 400] width 28 height 25
type input "08:41"
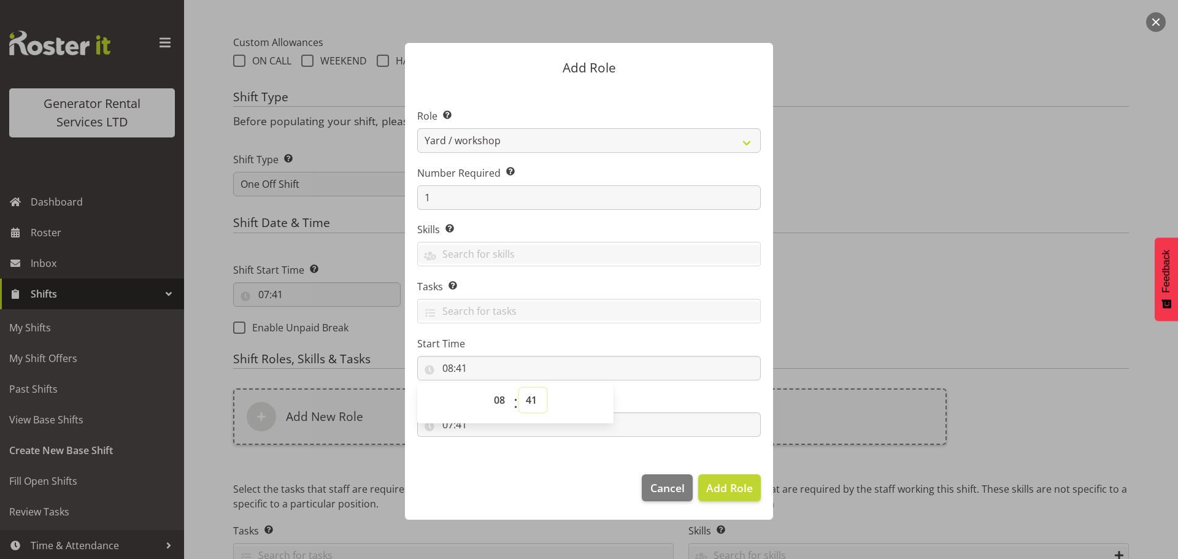
click at [538, 403] on select "00 01 02 03 04 05 06 07 08 09 10 11 12 13 14 15 16 17 18 19 20 21 22 23 24 25 2…" at bounding box center [533, 400] width 28 height 25
select select "0"
click at [519, 388] on select "00 01 02 03 04 05 06 07 08 09 10 11 12 13 14 15 16 17 18 19 20 21 22 23 24 25 2…" at bounding box center [533, 400] width 28 height 25
type input "08:00"
click at [605, 428] on input "07:41" at bounding box center [589, 424] width 344 height 25
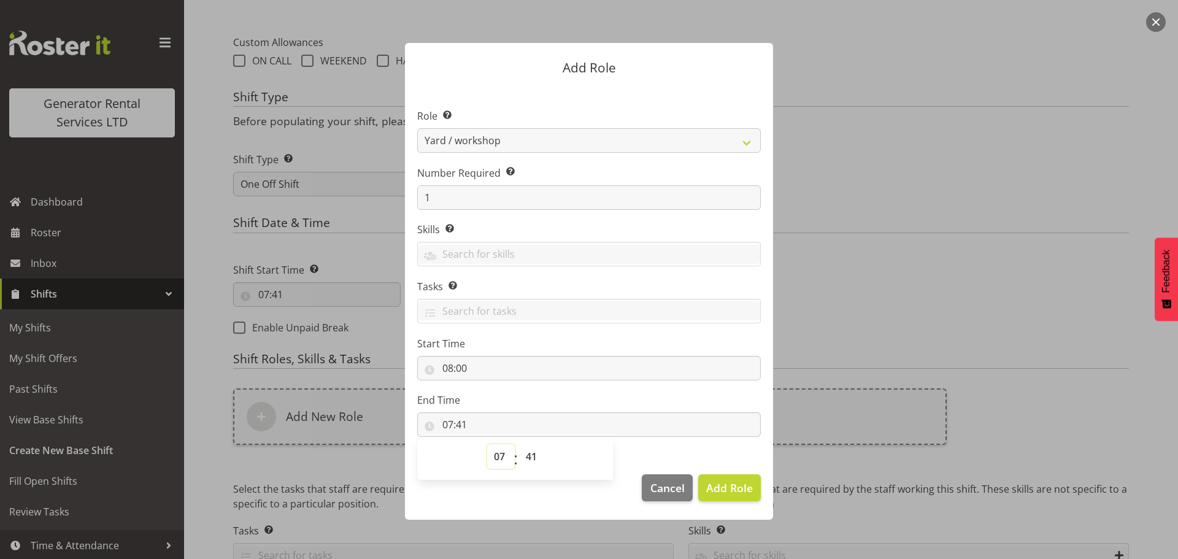
click at [505, 456] on select "00 01 02 03 04 05 06 07 08 09 10 11 12 13 14 15 16 17 18 19 20 21 22 23" at bounding box center [501, 456] width 28 height 25
select select "15"
click at [487, 444] on select "00 01 02 03 04 05 06 07 08 09 10 11 12 13 14 15 16 17 18 19 20 21 22 23" at bounding box center [501, 456] width 28 height 25
type input "15:41"
click at [535, 457] on select "00 01 02 03 04 05 06 07 08 09 10 11 12 13 14 15 16 17 18 19 20 21 22 23 24 25 2…" at bounding box center [533, 456] width 28 height 25
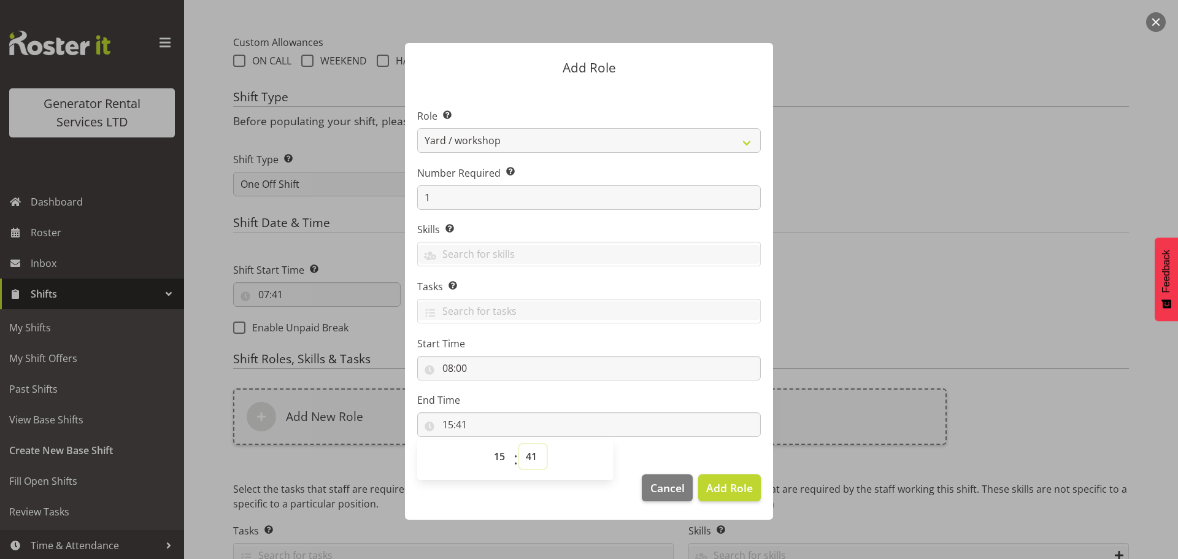
select select "0"
click at [519, 444] on select "00 01 02 03 04 05 06 07 08 09 10 11 12 13 14 15 16 17 18 19 20 21 22 23 24 25 2…" at bounding box center [533, 456] width 28 height 25
type input "15:00"
click at [717, 481] on span "Add Role" at bounding box center [729, 488] width 47 height 15
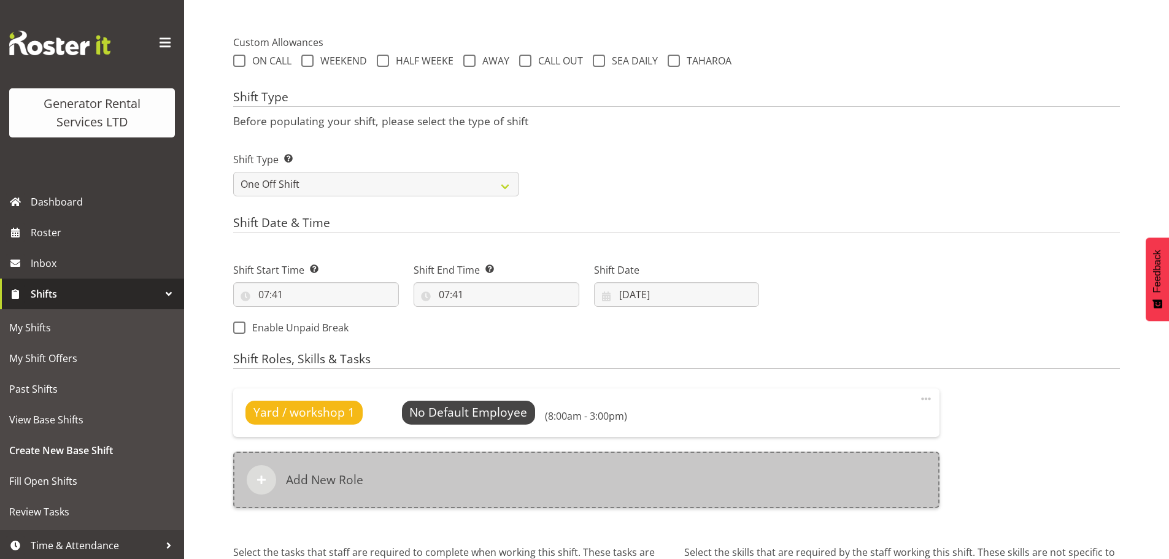
click at [420, 474] on div "Add New Role" at bounding box center [586, 480] width 706 height 56
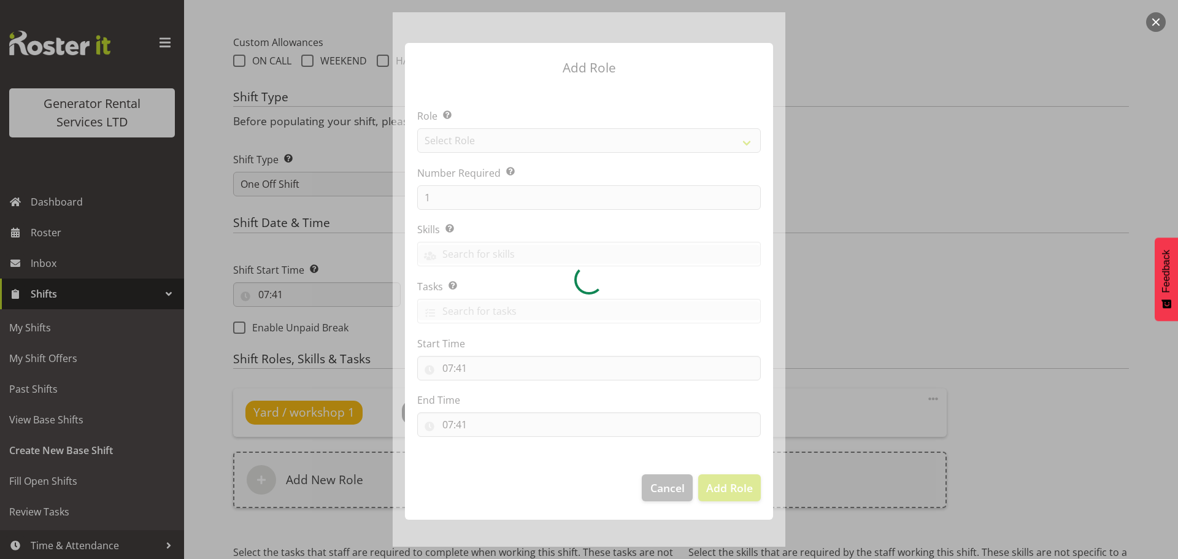
click at [497, 136] on div at bounding box center [589, 279] width 393 height 535
click at [496, 141] on div at bounding box center [589, 279] width 393 height 535
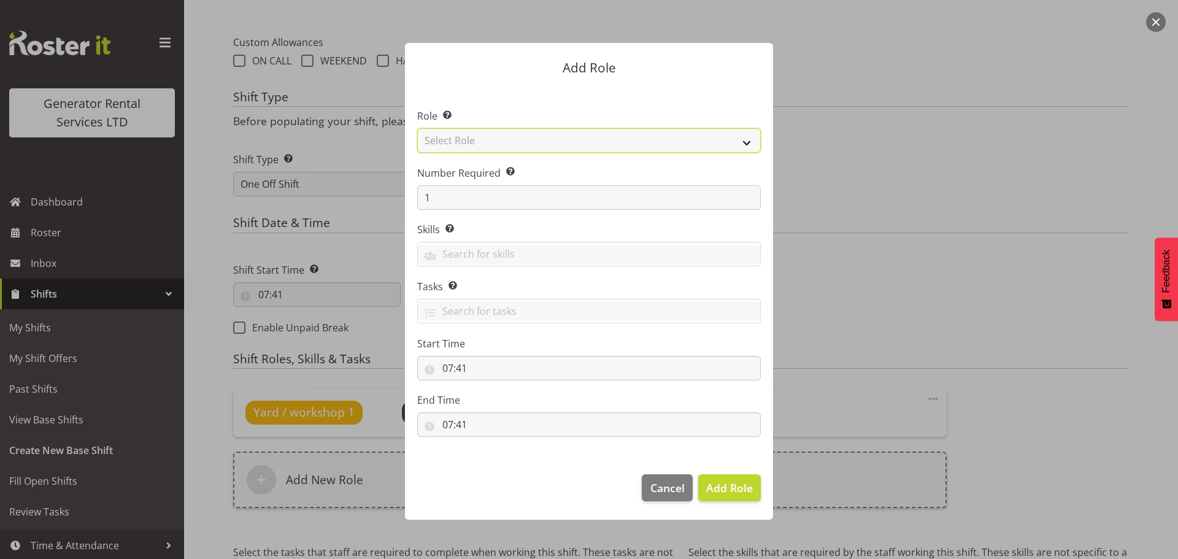
click at [496, 141] on select "Select Role Account Manager Electrician Engineering GM HSEQ manager MECH Mechan…" at bounding box center [589, 140] width 344 height 25
select select "20"
click at [417, 128] on select "Select Role Account Manager Electrician Engineering GM HSEQ manager MECH Mechan…" at bounding box center [589, 140] width 344 height 25
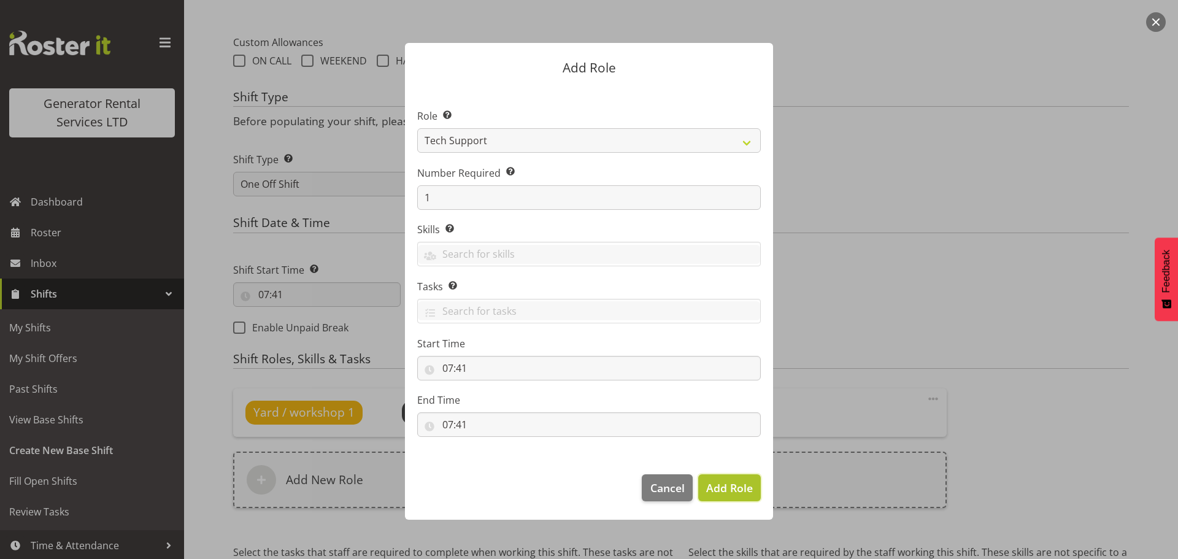
click at [741, 481] on span "Add Role" at bounding box center [729, 488] width 47 height 15
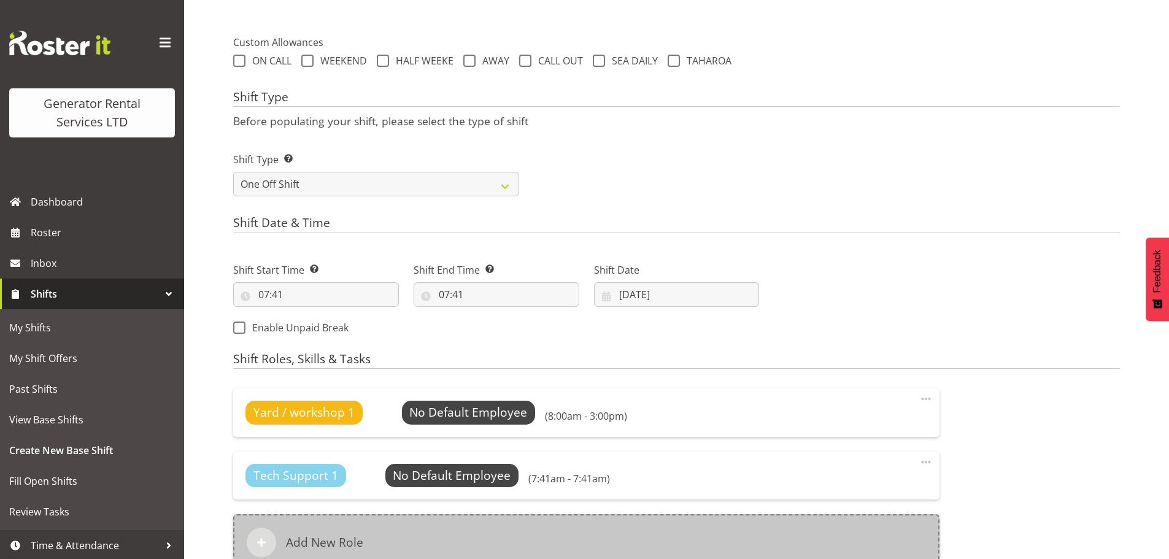
click at [486, 526] on div "Add New Role" at bounding box center [586, 542] width 706 height 56
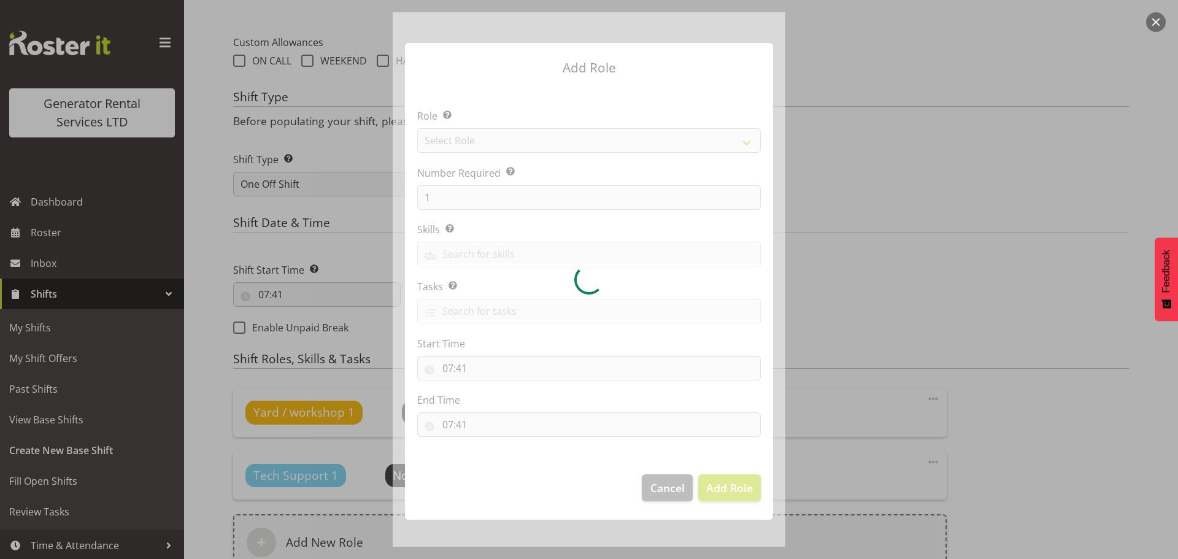
click at [505, 141] on div at bounding box center [589, 279] width 393 height 535
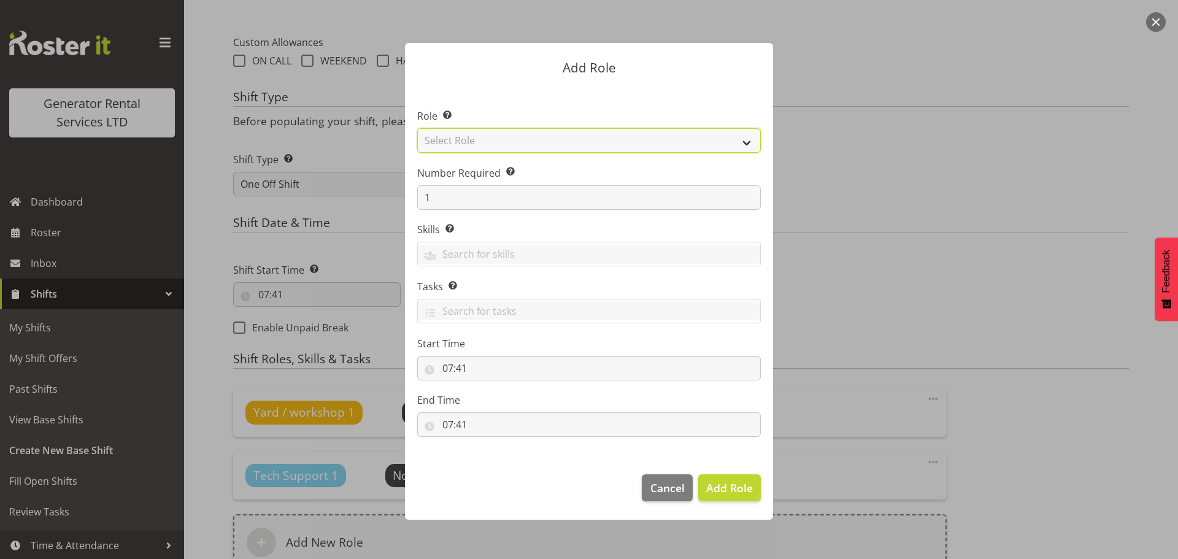
click at [514, 137] on select "Select Role Account Manager Electrician Engineering GM HSEQ manager MECH Mechan…" at bounding box center [589, 140] width 344 height 25
select select "21"
click at [417, 128] on select "Select Role Account Manager Electrician Engineering GM HSEQ manager MECH Mechan…" at bounding box center [589, 140] width 344 height 25
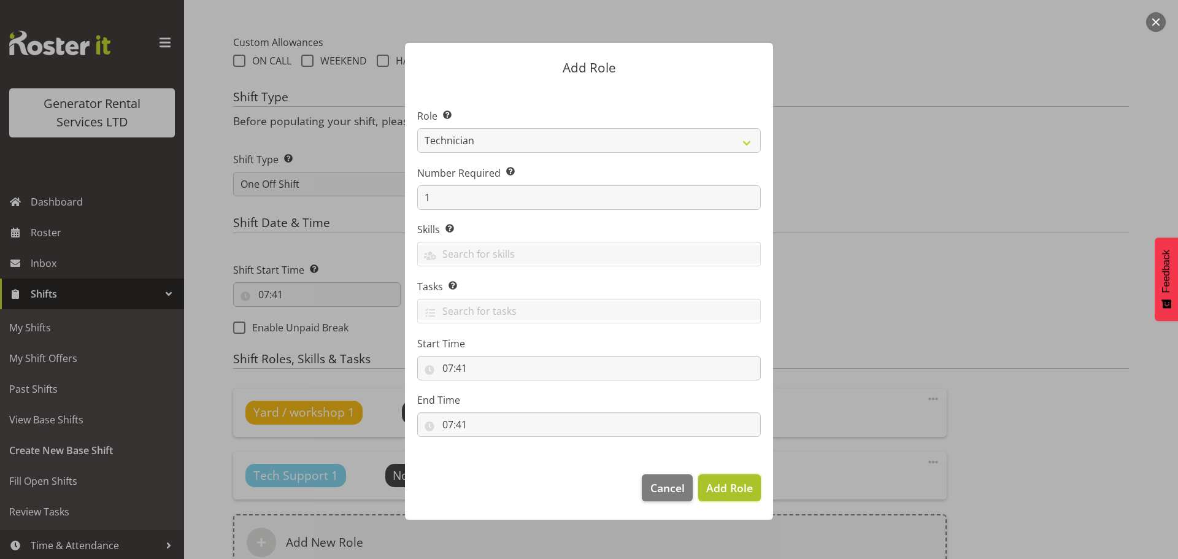
click at [726, 487] on span "Add Role" at bounding box center [729, 488] width 47 height 15
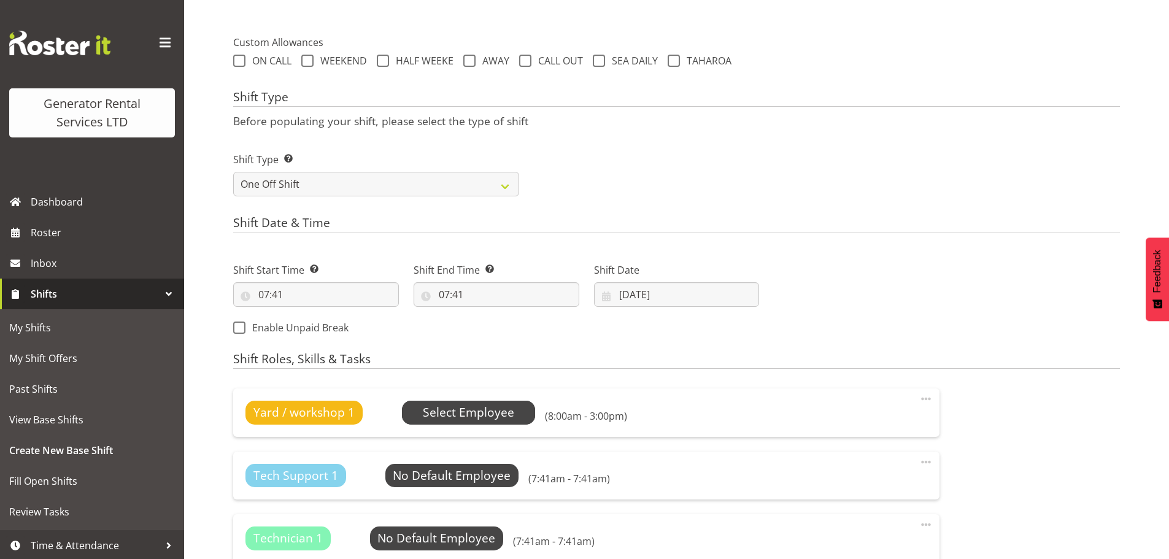
click at [477, 408] on span "Select Employee" at bounding box center [468, 413] width 91 height 18
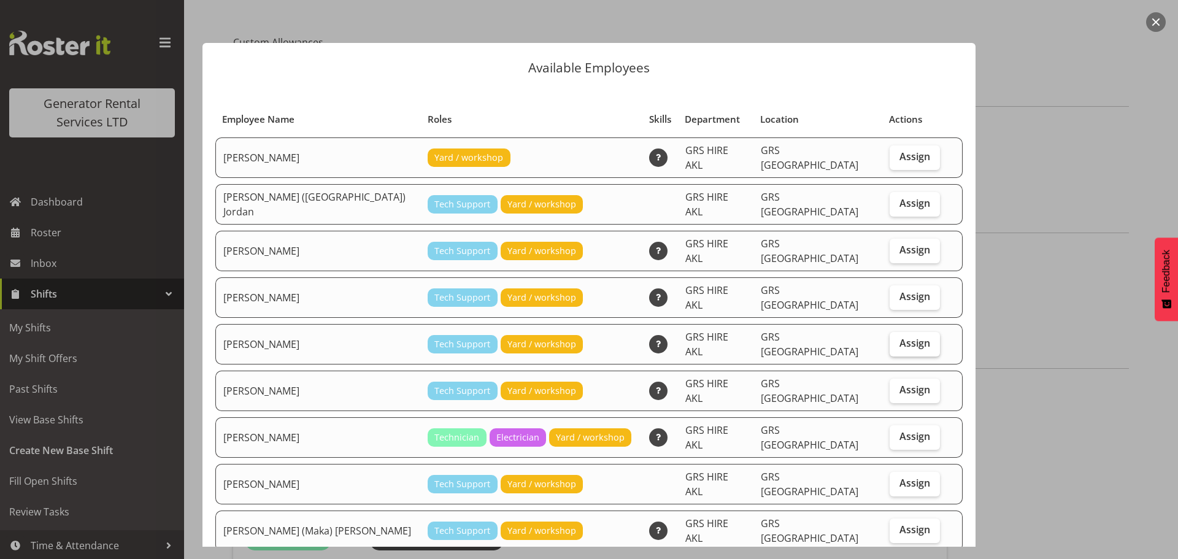
click at [900, 337] on span "Assign" at bounding box center [915, 343] width 31 height 12
click at [890, 339] on input "Assign" at bounding box center [894, 343] width 8 height 8
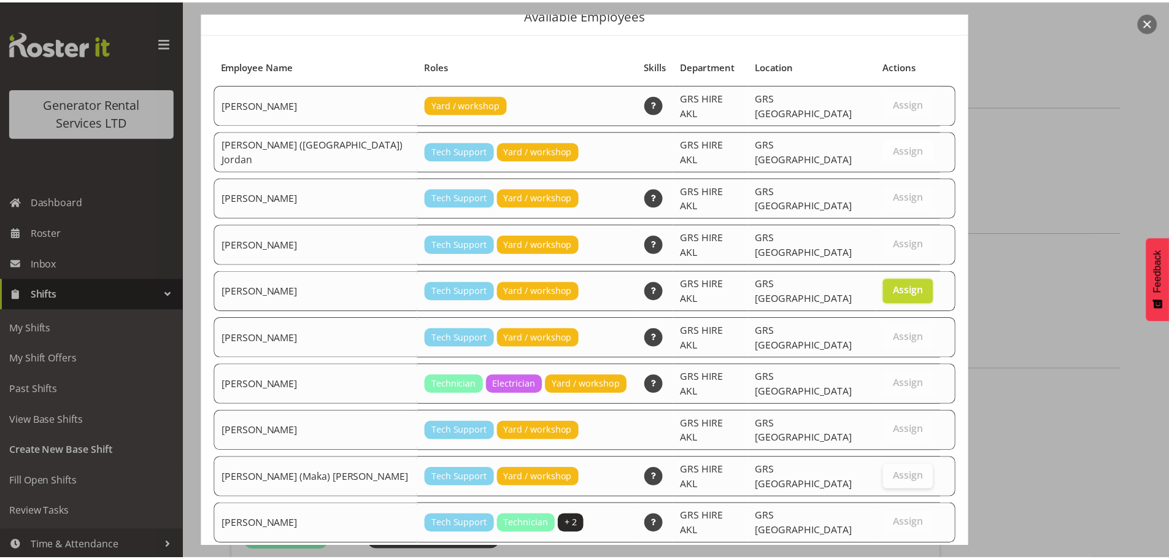
scroll to position [79, 0]
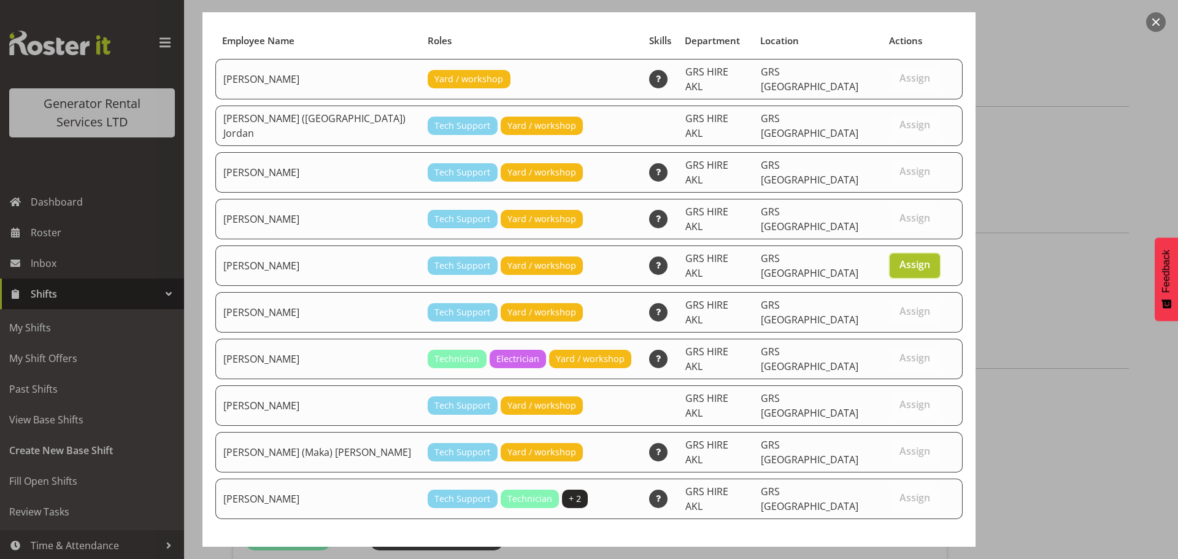
click at [890, 253] on label "Assign" at bounding box center [915, 265] width 50 height 25
click at [890, 261] on input "Assign" at bounding box center [894, 265] width 8 height 8
checkbox input "false"
click at [900, 398] on span "Assign" at bounding box center [915, 404] width 31 height 12
click at [890, 401] on input "Assign" at bounding box center [894, 405] width 8 height 8
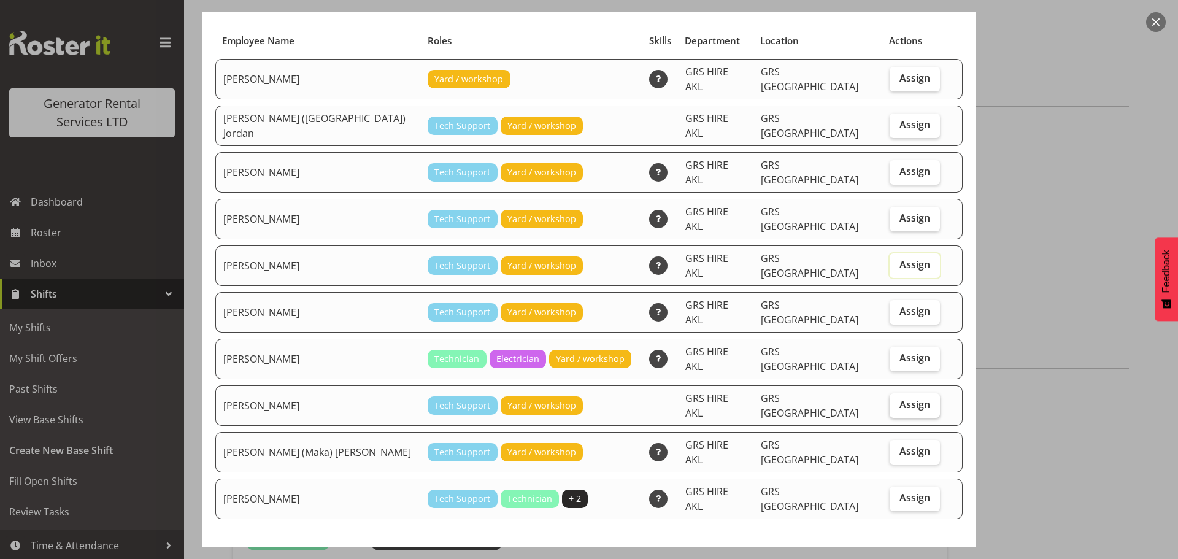
checkbox input "true"
click at [917, 556] on span "Set Sean Moitra as default for this position" at bounding box center [832, 564] width 248 height 16
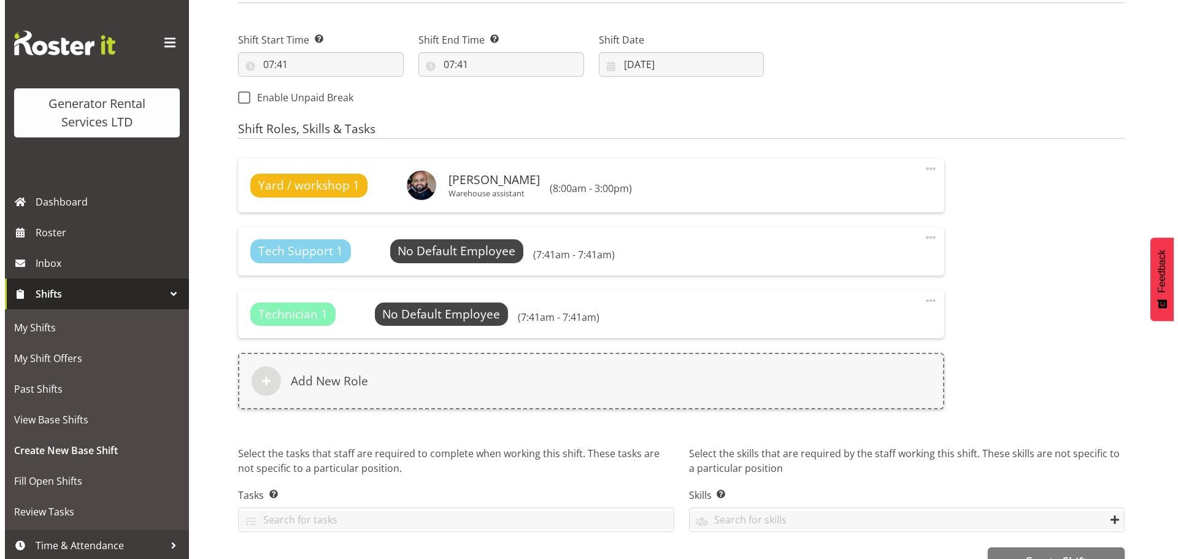
scroll to position [675, 0]
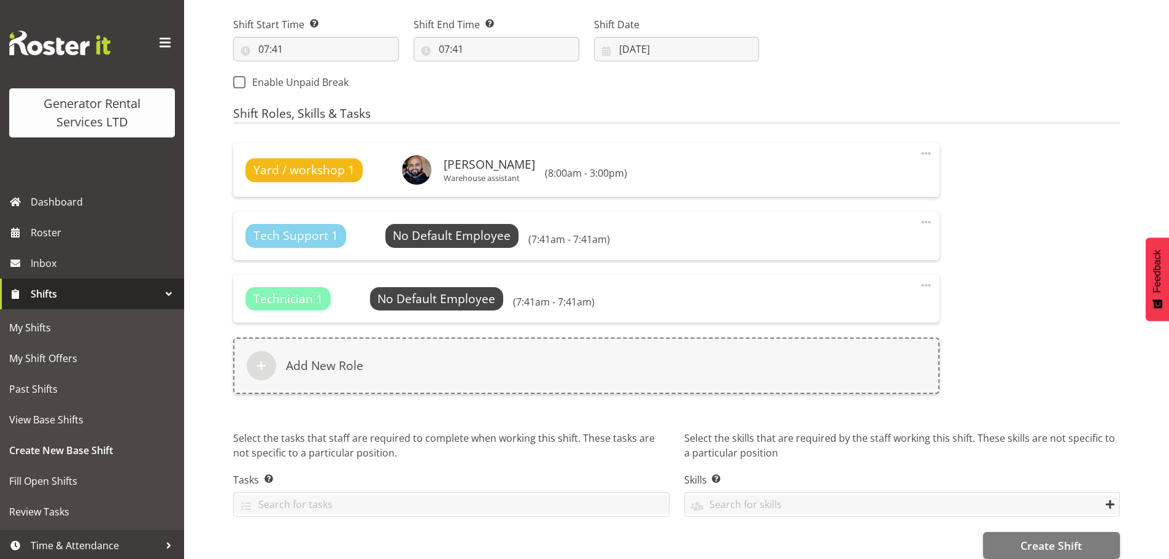
click at [437, 212] on div "Tech Support 1 No Default Employee Select Employee (7:41am - 7:41am) Edit Delete" at bounding box center [586, 236] width 706 height 48
click at [439, 226] on span "Select Employee" at bounding box center [452, 235] width 134 height 23
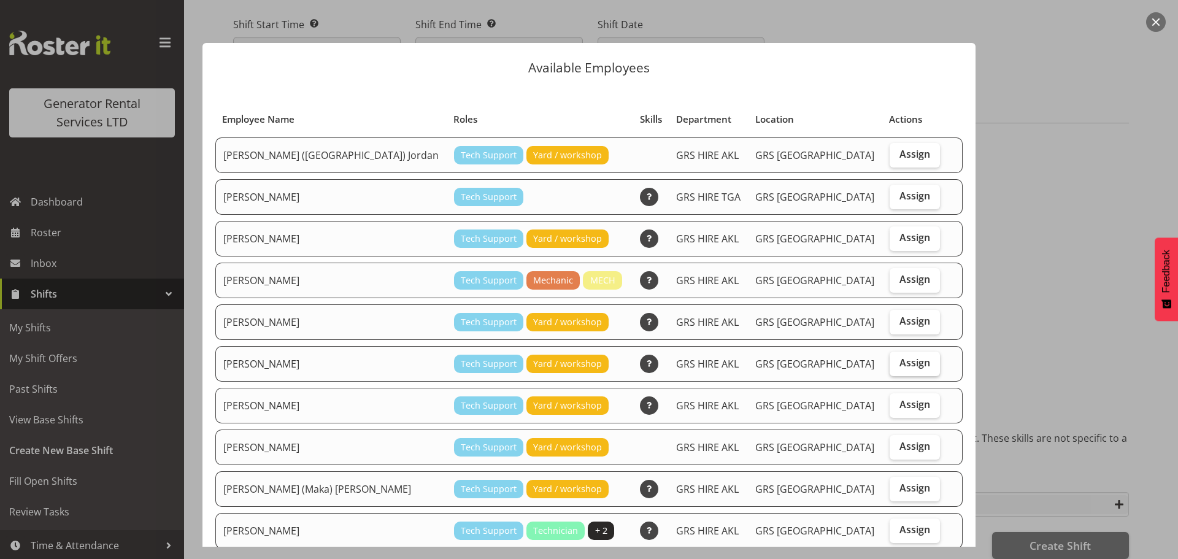
click at [890, 365] on label "Assign" at bounding box center [915, 364] width 50 height 25
click at [890, 365] on input "Assign" at bounding box center [894, 363] width 8 height 8
checkbox input "true"
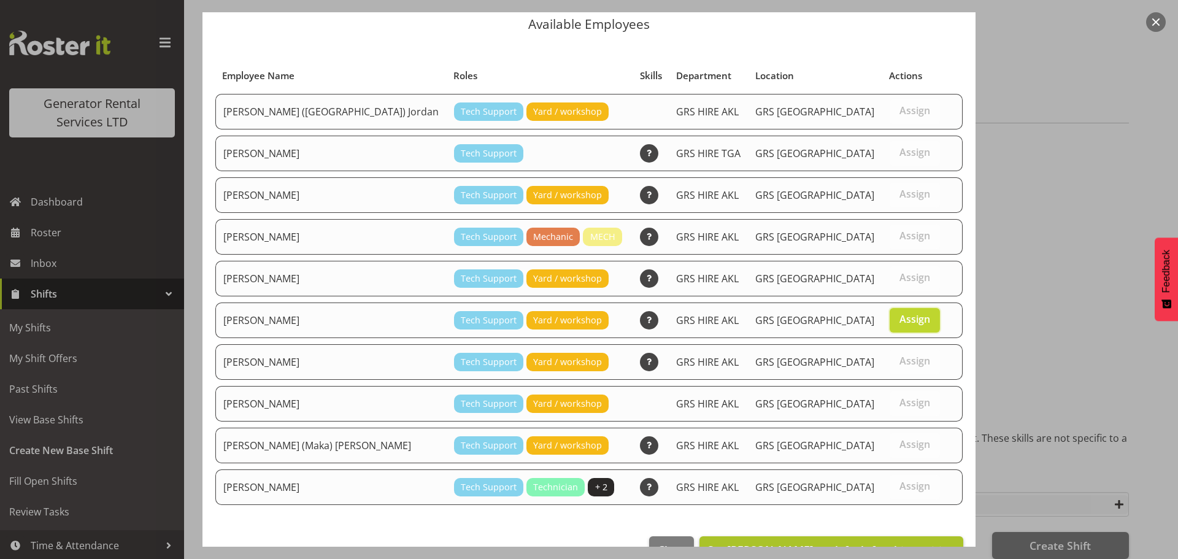
scroll to position [79, 0]
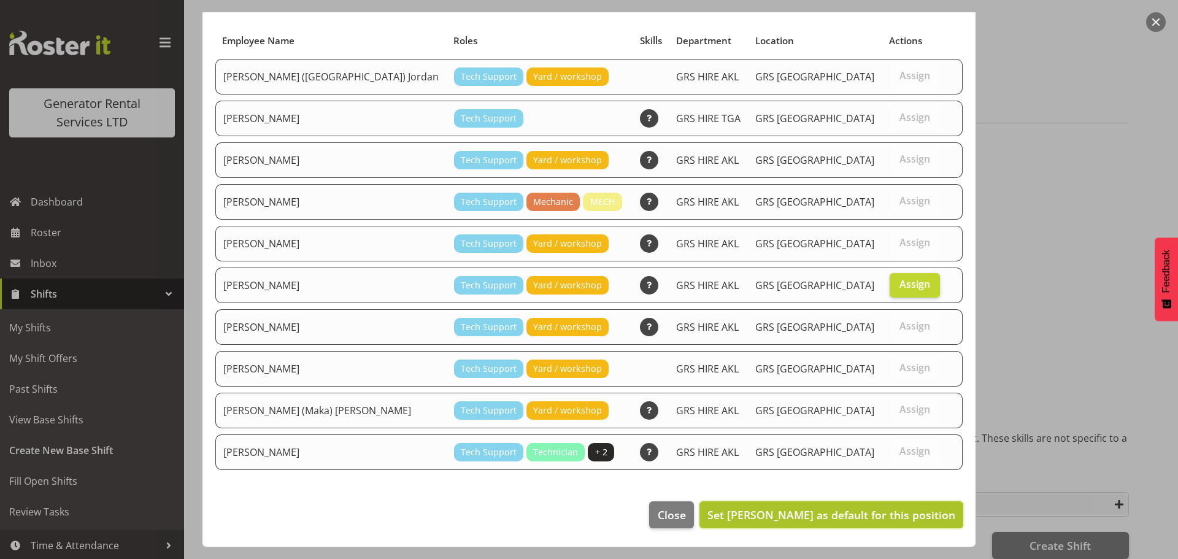
click at [829, 512] on span "Set Michael Marshall as default for this position" at bounding box center [832, 515] width 248 height 15
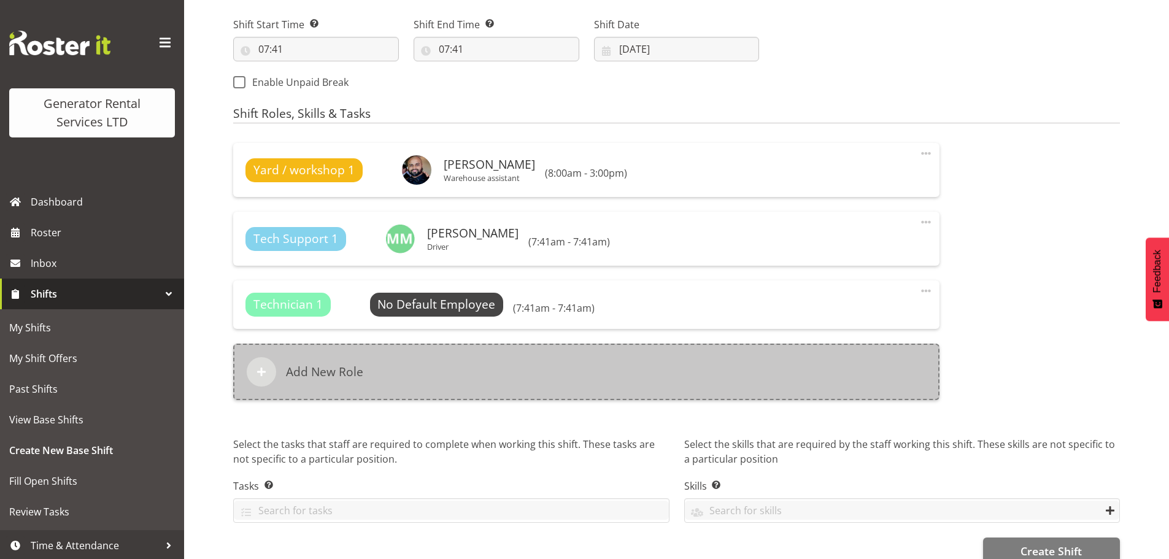
click at [465, 371] on div "Add New Role" at bounding box center [586, 372] width 706 height 56
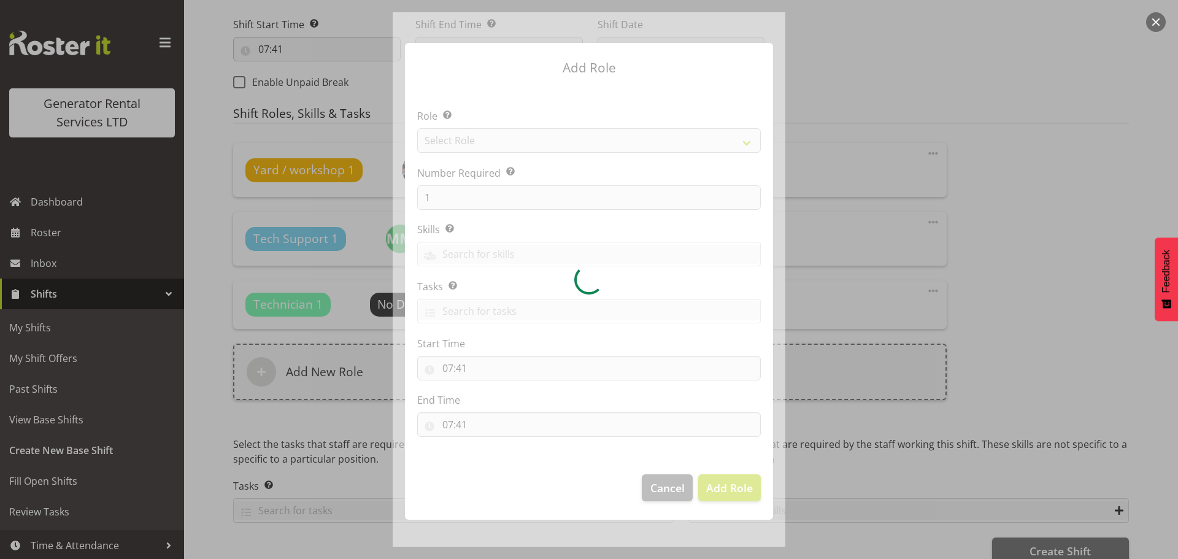
click at [659, 490] on div at bounding box center [589, 279] width 393 height 535
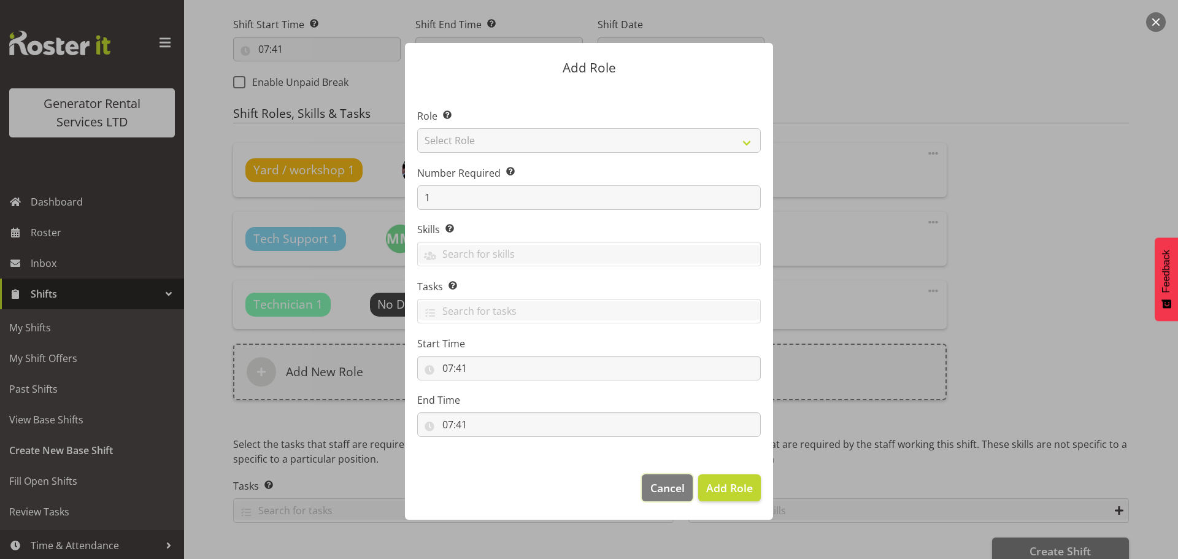
click at [659, 490] on span "Cancel" at bounding box center [668, 488] width 34 height 16
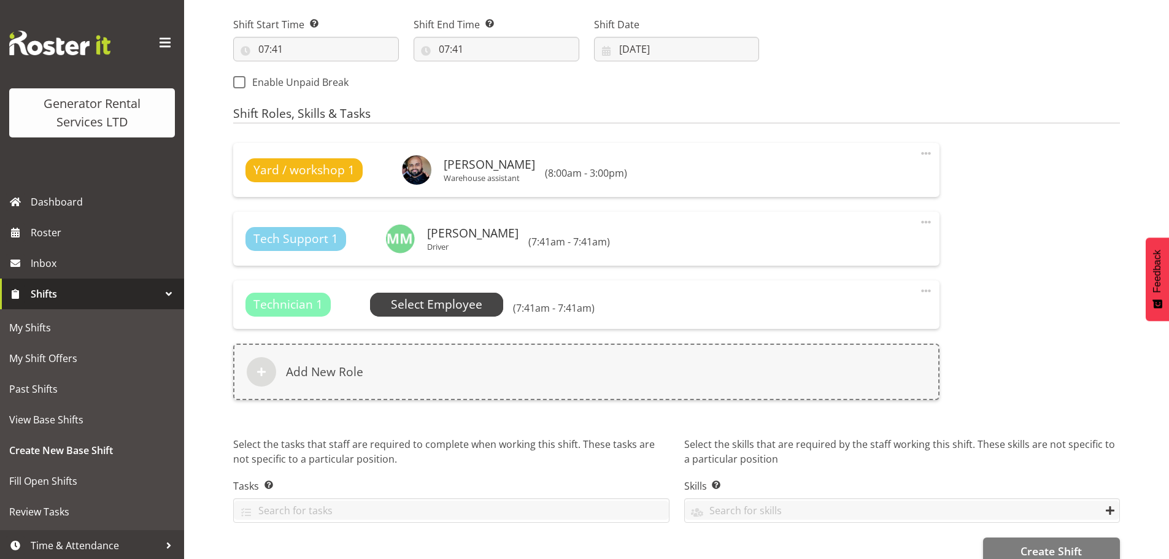
click at [444, 296] on span "Select Employee" at bounding box center [436, 305] width 91 height 18
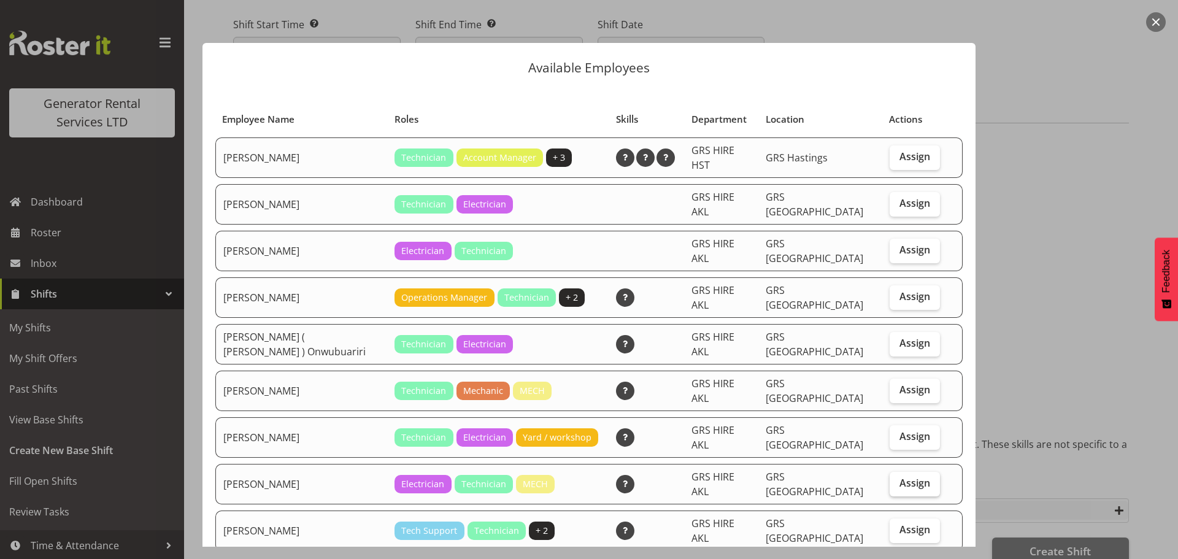
click at [911, 477] on span "Assign" at bounding box center [915, 483] width 31 height 12
click at [898, 479] on input "Assign" at bounding box center [894, 483] width 8 height 8
checkbox input "true"
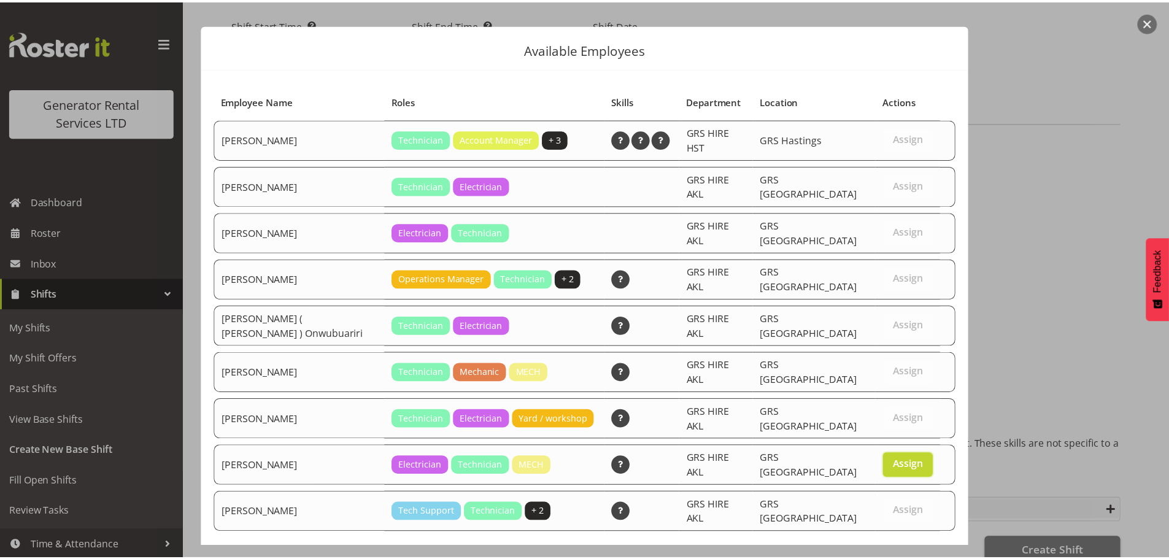
scroll to position [37, 0]
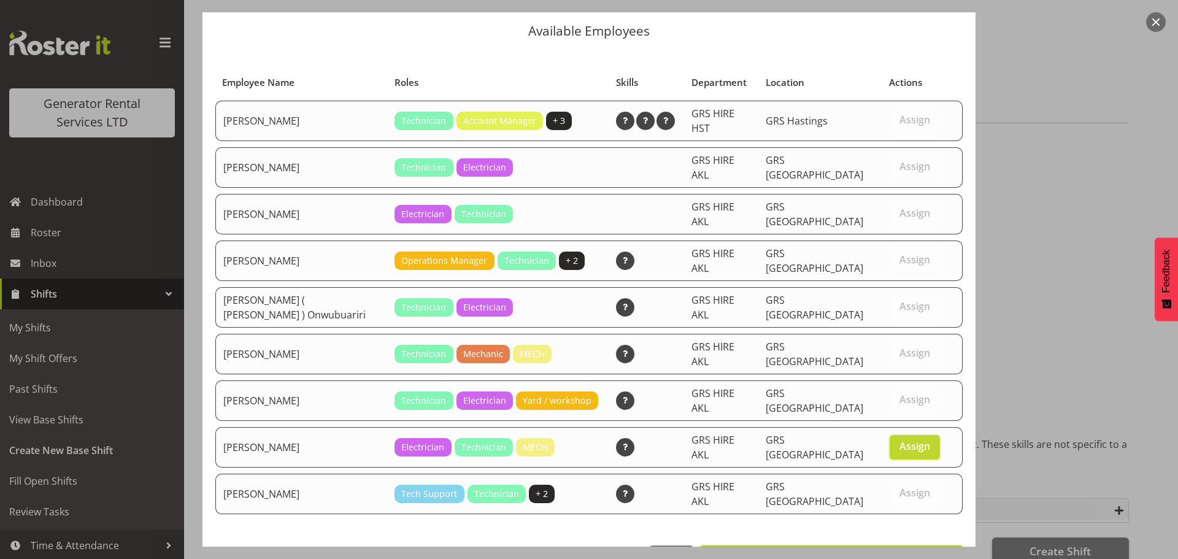
click at [905, 546] on button "Set Sam Peters as default for this position" at bounding box center [832, 559] width 264 height 27
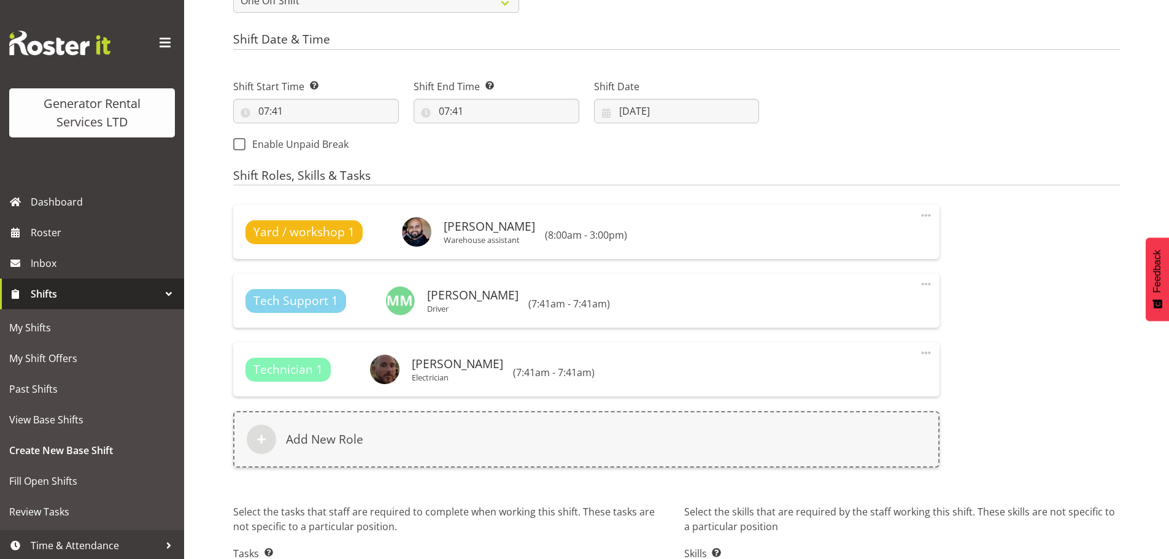
scroll to position [430, 0]
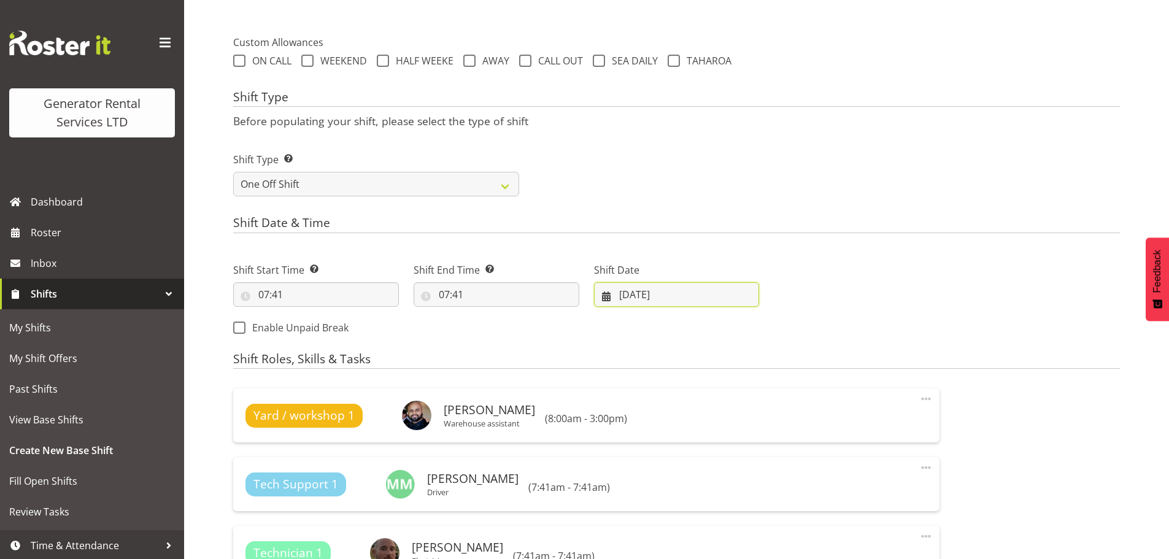
click at [658, 292] on input "20/08/2025" at bounding box center [677, 294] width 166 height 25
click at [737, 466] on span "22" at bounding box center [742, 463] width 10 height 12
click at [262, 293] on input "07:41" at bounding box center [316, 294] width 166 height 25
click at [633, 294] on input "22/08/2025" at bounding box center [677, 294] width 166 height 25
click at [723, 463] on link "21" at bounding box center [717, 463] width 25 height 24
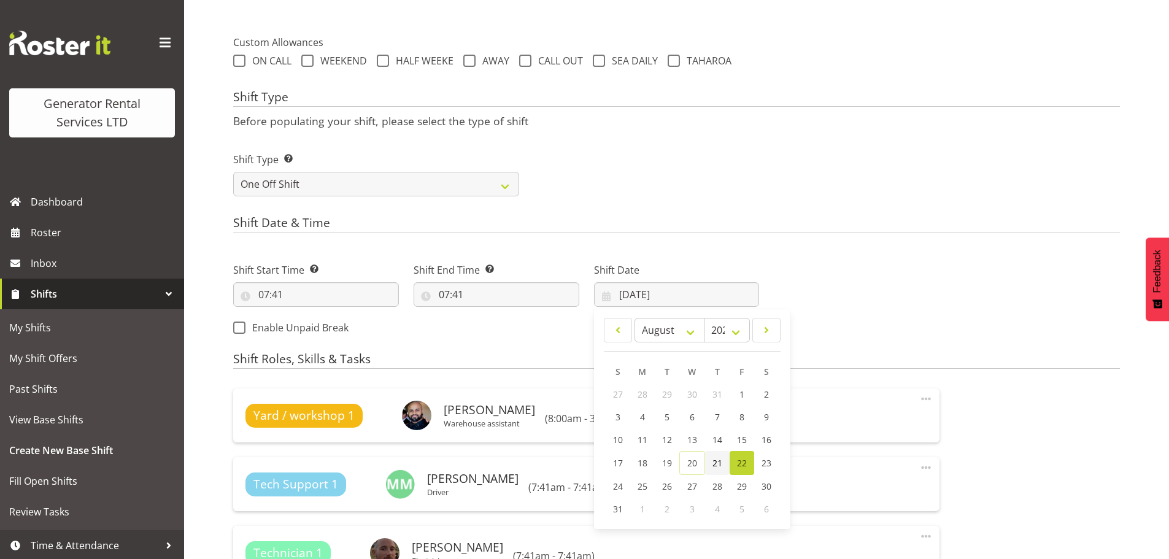
type input "21/08/2025"
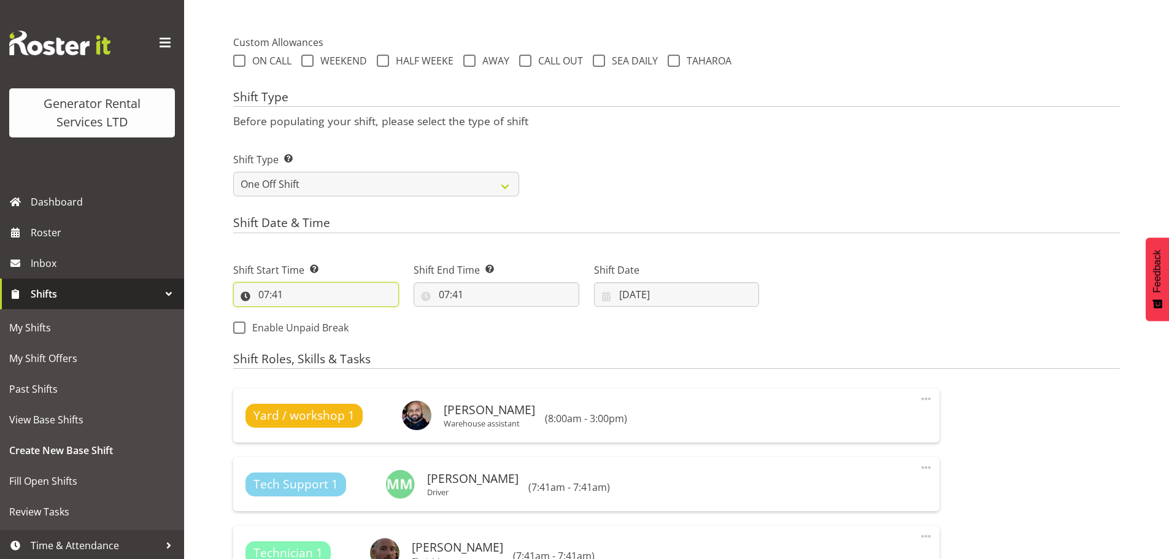
click at [262, 289] on input "07:41" at bounding box center [316, 294] width 166 height 25
click at [351, 326] on select "00 01 02 03 04 05 06 07 08 09 10 11 12 13 14 15 16 17 18 19 20 21 22 23 24 25 2…" at bounding box center [349, 326] width 28 height 25
click at [321, 324] on select "00 01 02 03 04 05 06 07 08 09 10 11 12 13 14 15 16 17 18 19 20 21 22 23" at bounding box center [317, 326] width 28 height 25
select select "8"
click at [303, 314] on select "00 01 02 03 04 05 06 07 08 09 10 11 12 13 14 15 16 17 18 19 20 21 22 23" at bounding box center [317, 326] width 28 height 25
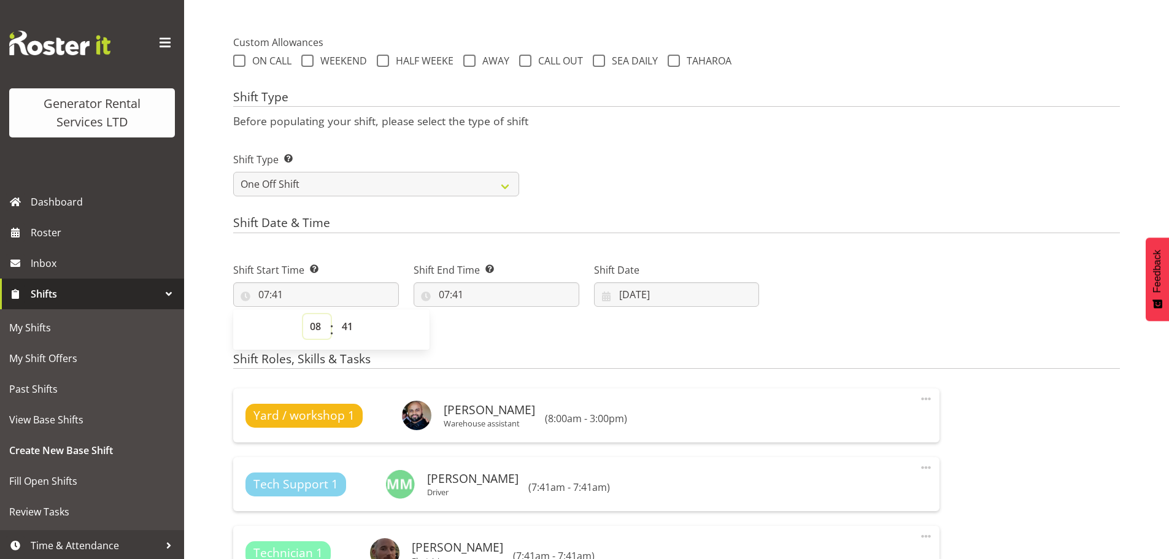
type input "08:41"
click at [347, 322] on select "00 01 02 03 04 05 06 07 08 09 10 11 12 13 14 15 16 17 18 19 20 21 22 23 24 25 2…" at bounding box center [349, 326] width 28 height 25
select select "0"
click at [335, 314] on select "00 01 02 03 04 05 06 07 08 09 10 11 12 13 14 15 16 17 18 19 20 21 22 23 24 25 2…" at bounding box center [349, 326] width 28 height 25
type input "08:00"
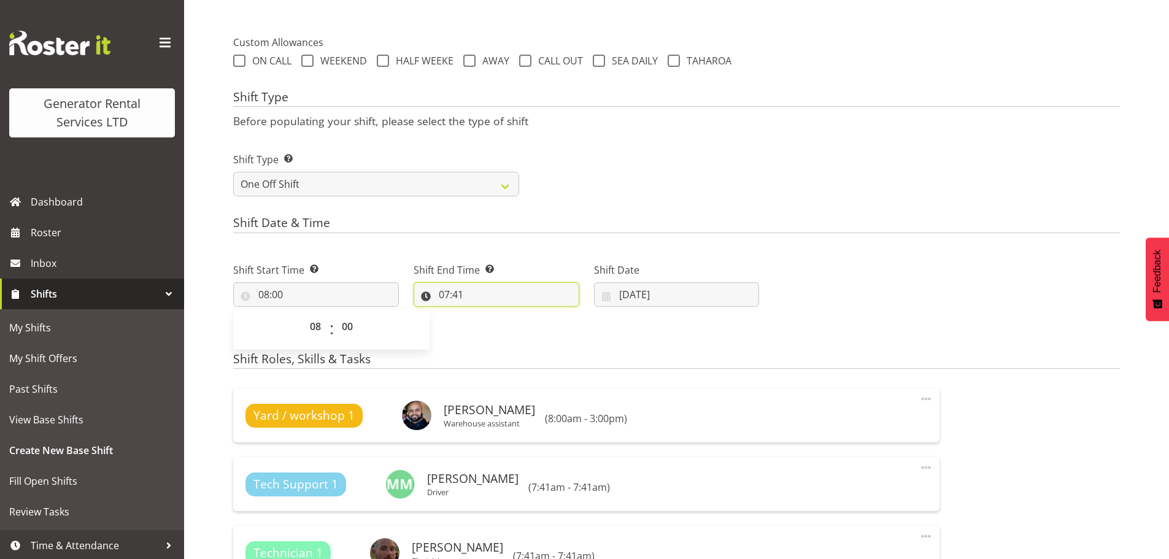
click at [452, 303] on input "07:41" at bounding box center [497, 294] width 166 height 25
click at [498, 331] on select "00 01 02 03 04 05 06 07 08 09 10 11 12 13 14 15 16 17 18 19 20 21 22 23" at bounding box center [498, 326] width 28 height 25
select select "15"
click at [484, 314] on select "00 01 02 03 04 05 06 07 08 09 10 11 12 13 14 15 16 17 18 19 20 21 22 23" at bounding box center [498, 326] width 28 height 25
type input "15:41"
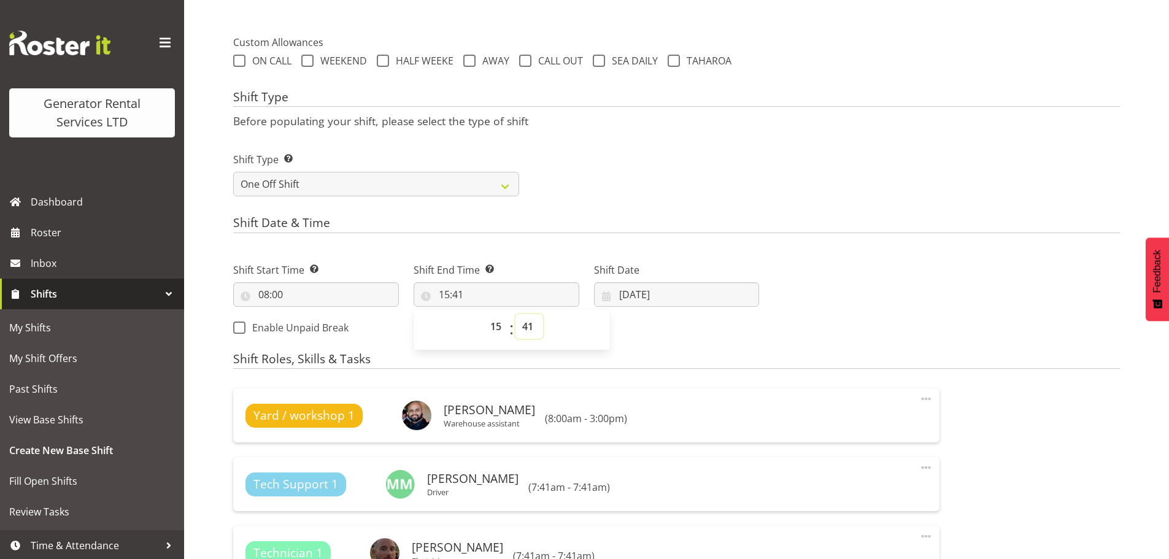
drag, startPoint x: 528, startPoint y: 336, endPoint x: 525, endPoint y: 317, distance: 18.6
click at [528, 336] on select "00 01 02 03 04 05 06 07 08 09 10 11 12 13 14 15 16 17 18 19 20 21 22 23 24 25 2…" at bounding box center [530, 326] width 28 height 25
select select "0"
click at [516, 314] on select "00 01 02 03 04 05 06 07 08 09 10 11 12 13 14 15 16 17 18 19 20 21 22 23 24 25 2…" at bounding box center [530, 326] width 28 height 25
type input "15:00"
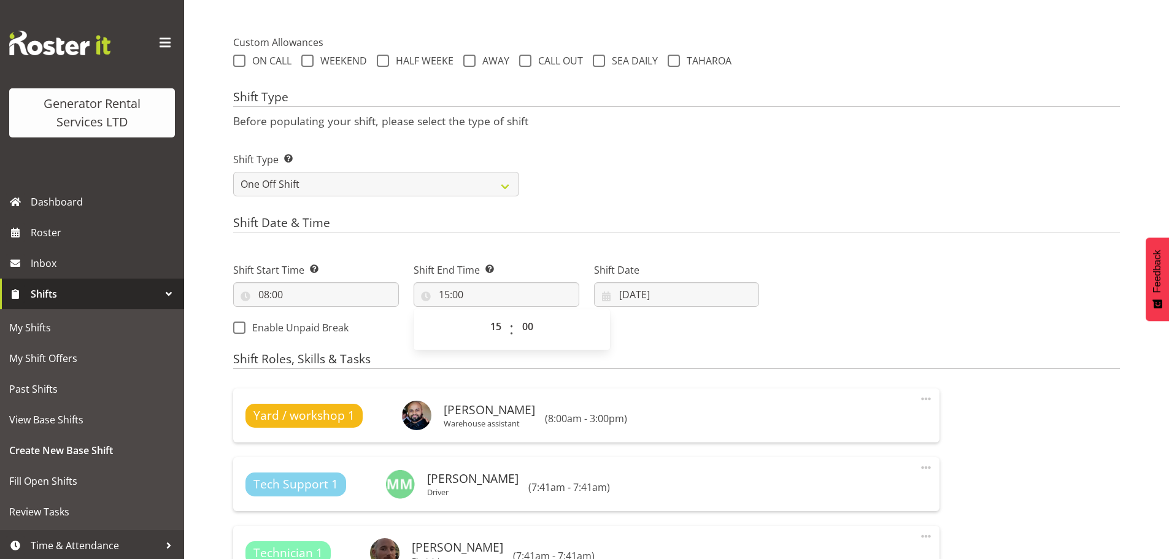
click at [662, 196] on div "Shift Type Shift Types: One Off – Select this if you would like a single shift …" at bounding box center [677, 169] width 902 height 69
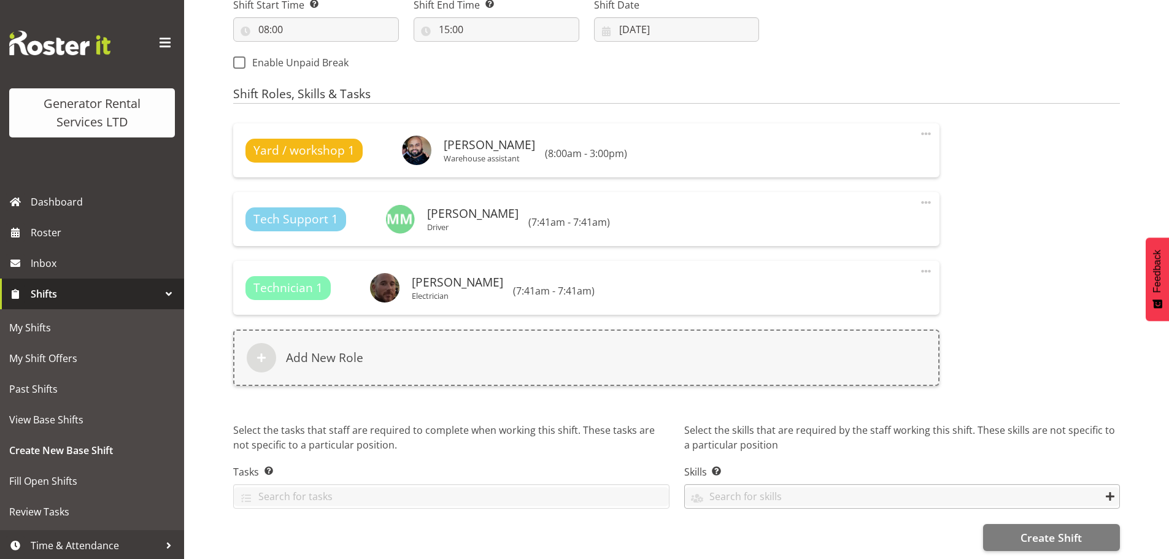
scroll to position [705, 0]
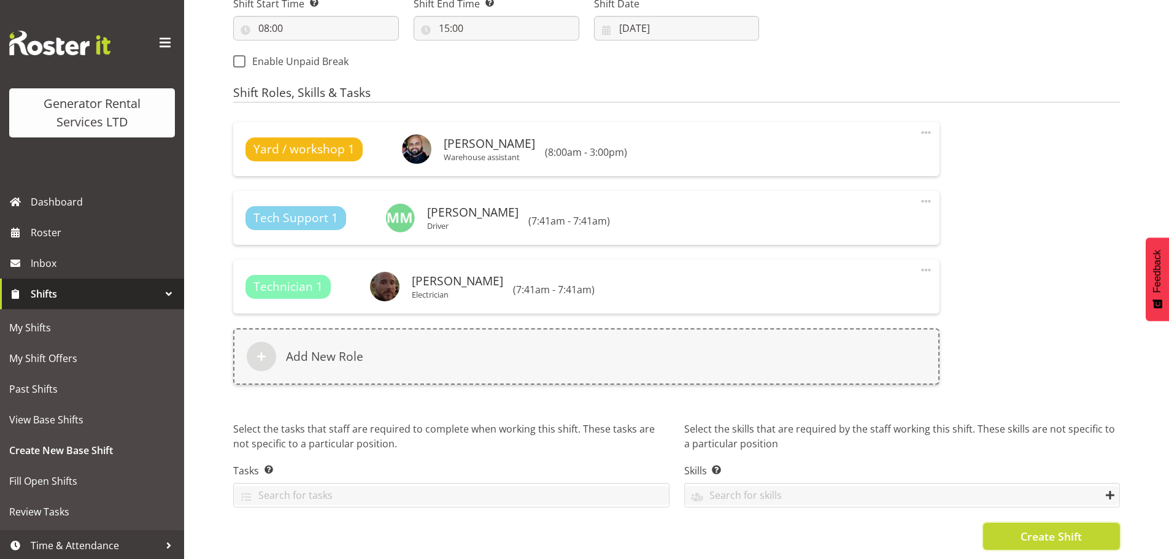
click at [1031, 539] on button "Create Shift" at bounding box center [1051, 536] width 137 height 27
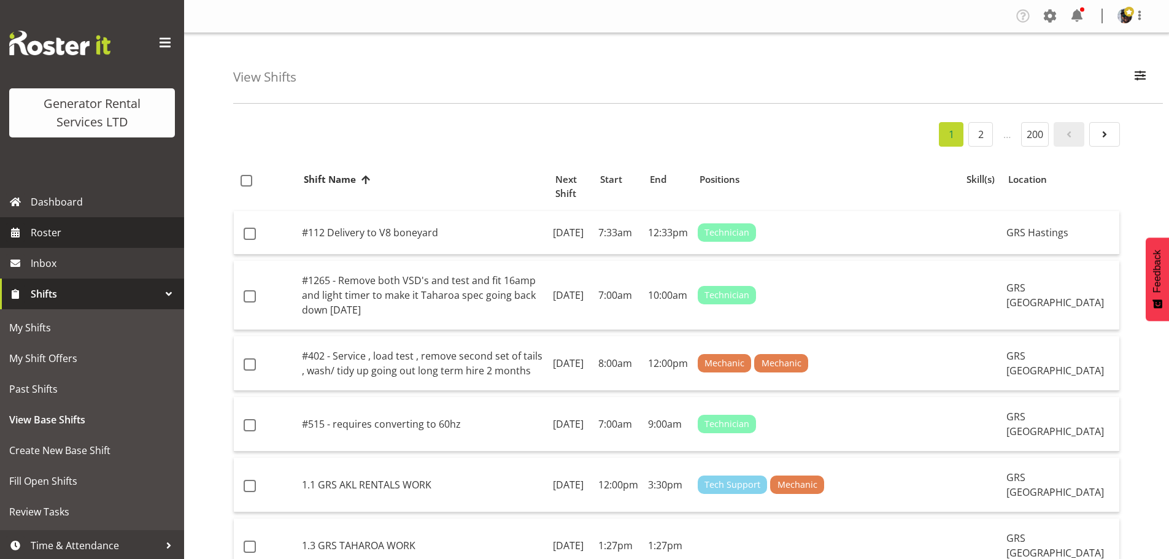
click at [65, 235] on span "Roster" at bounding box center [104, 232] width 147 height 18
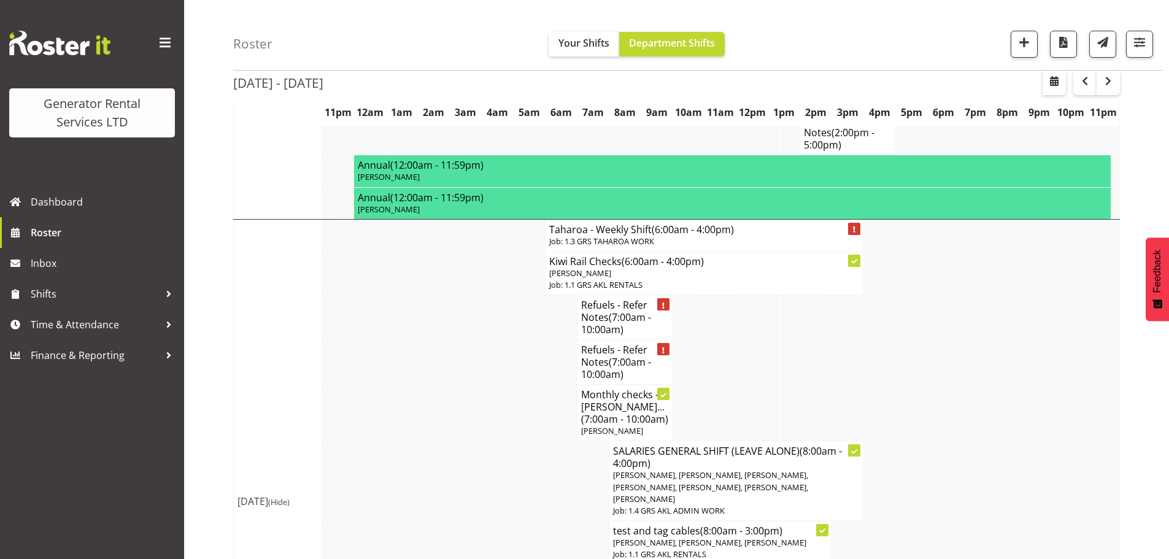
scroll to position [1105, 0]
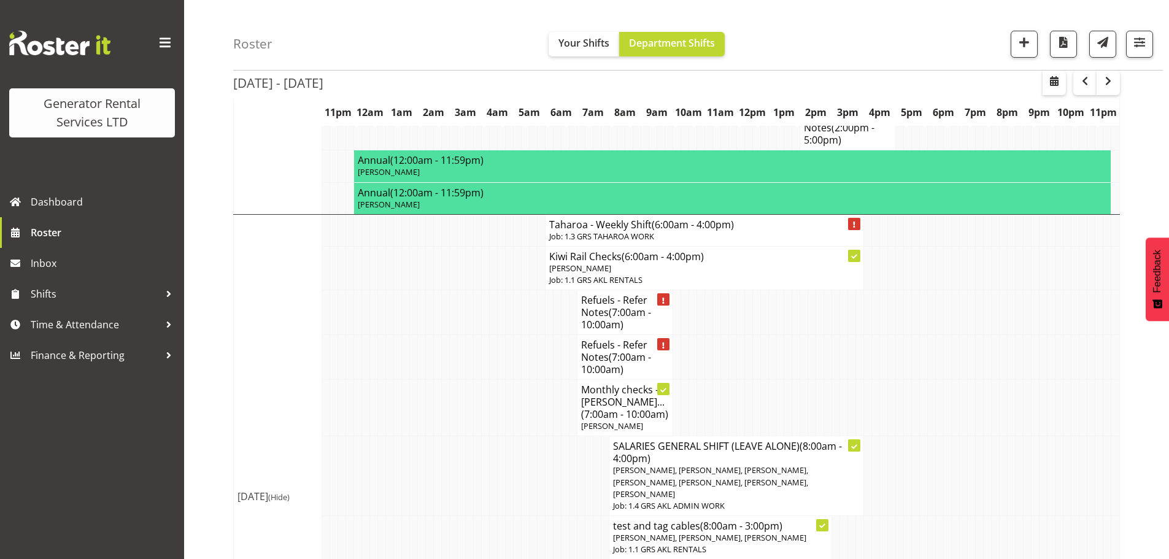
click at [946, 41] on div "Roster Your Shifts Department Shifts 1 Locations Clear GRS [GEOGRAPHIC_DATA] GR…" at bounding box center [698, 35] width 930 height 71
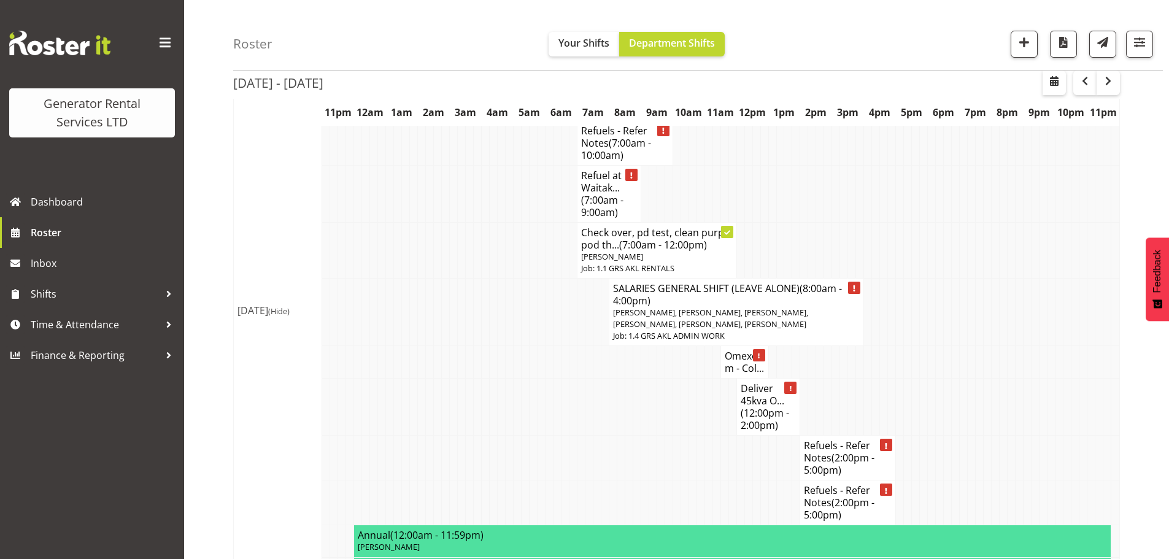
scroll to position [1903, 0]
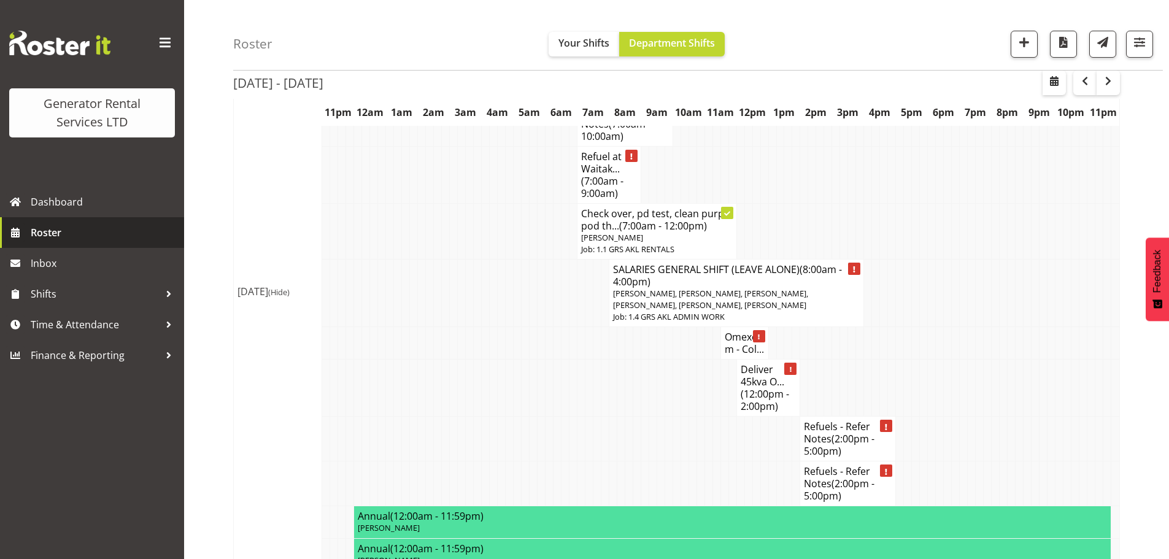
click at [80, 231] on span "Roster" at bounding box center [104, 232] width 147 height 18
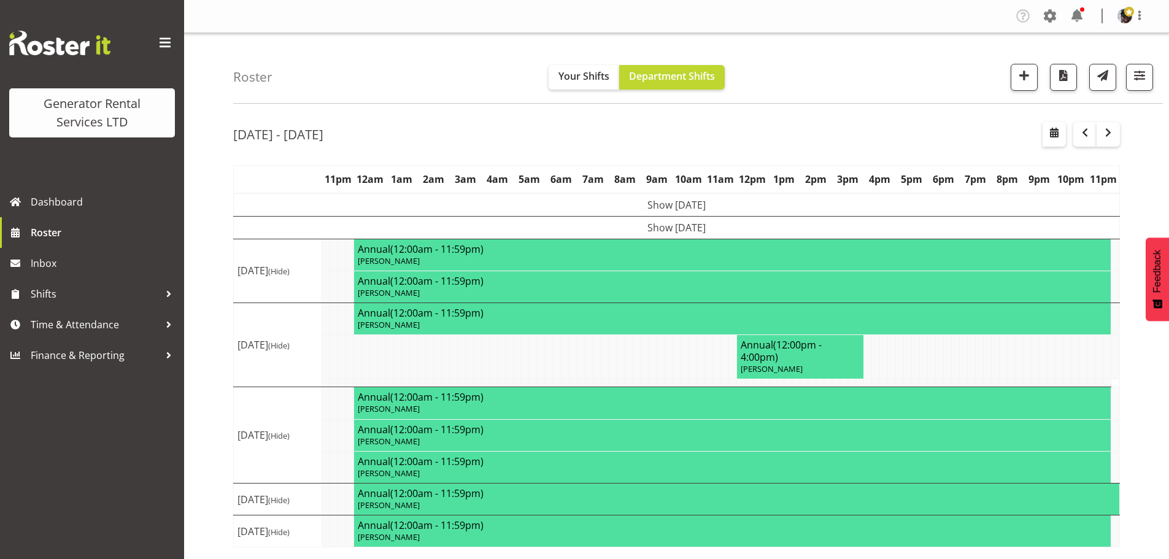
click at [439, 46] on div "Roster Your Shifts Department Shifts 1 Locations Clear GRS [GEOGRAPHIC_DATA] GR…" at bounding box center [698, 68] width 930 height 71
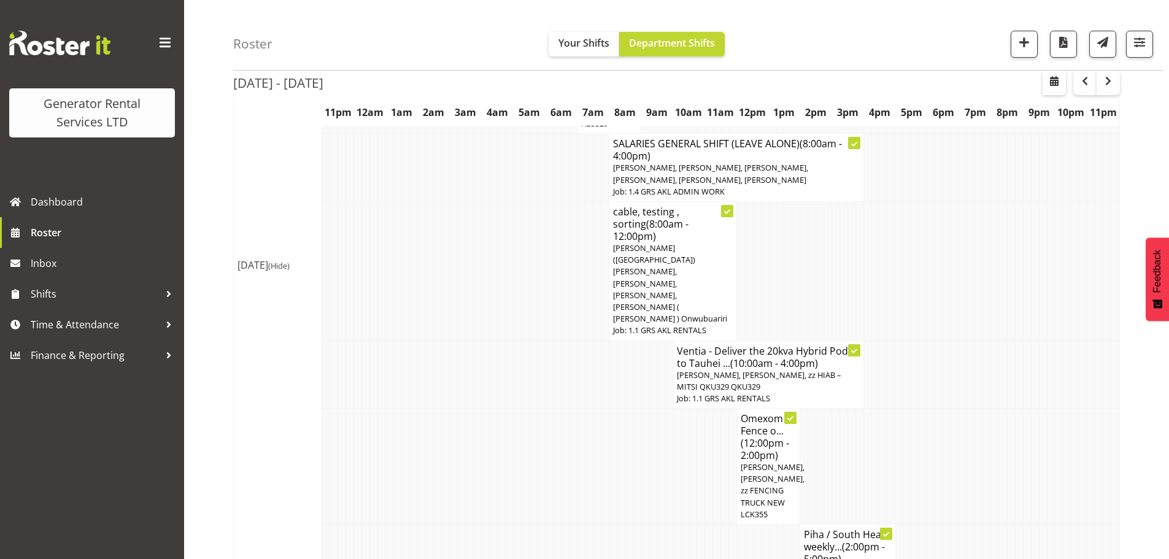
scroll to position [552, 0]
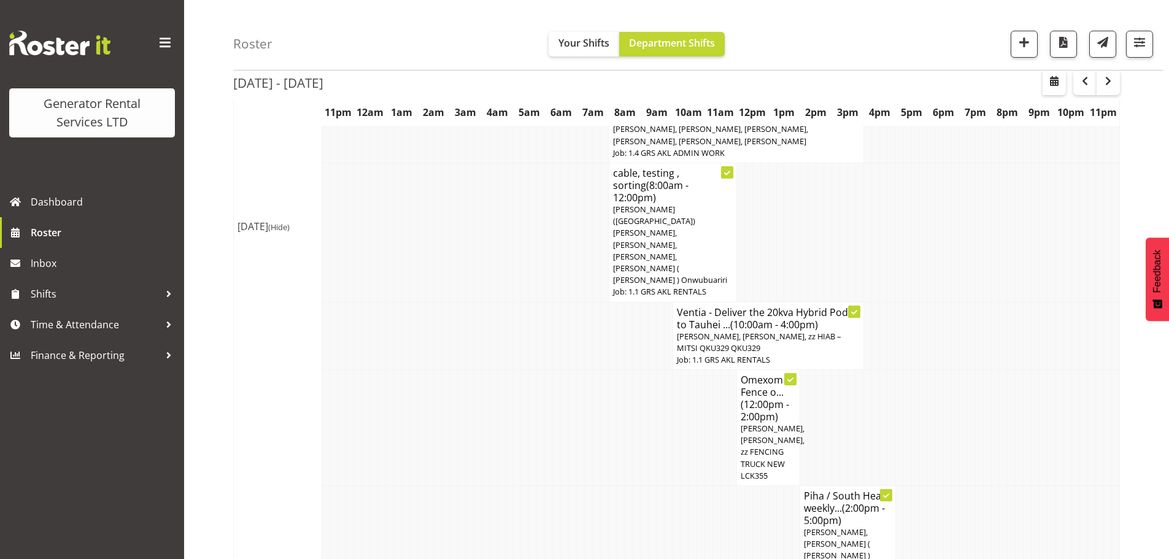
click at [479, 14] on div "Roster Your Shifts Department Shifts 1 Locations Clear GRS [GEOGRAPHIC_DATA] GR…" at bounding box center [698, 35] width 930 height 71
click at [457, 31] on div "Roster Your Shifts Department Shifts 1 Locations Clear GRS [GEOGRAPHIC_DATA] GR…" at bounding box center [698, 35] width 930 height 71
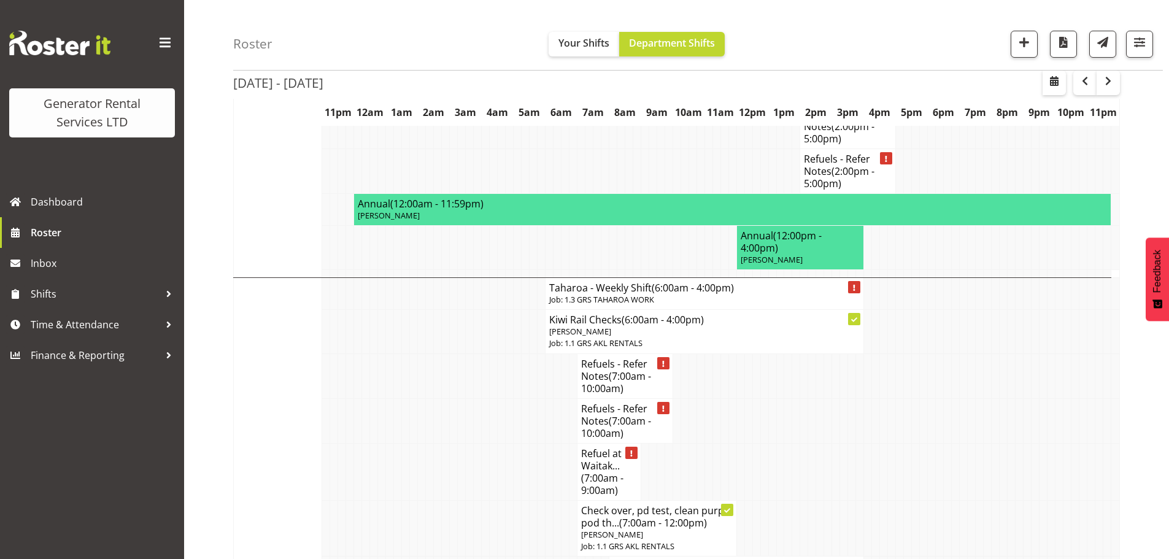
scroll to position [1596, 0]
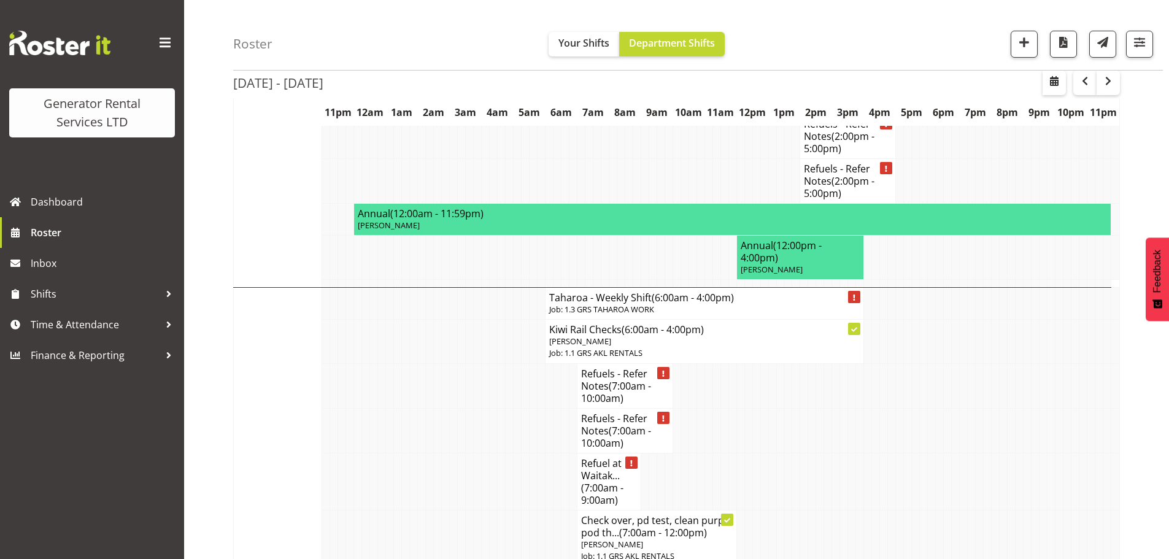
click at [311, 29] on div "Roster Your Shifts Department Shifts 1 Locations Clear GRS [GEOGRAPHIC_DATA] GR…" at bounding box center [698, 35] width 930 height 71
